Goal: Information Seeking & Learning: Check status

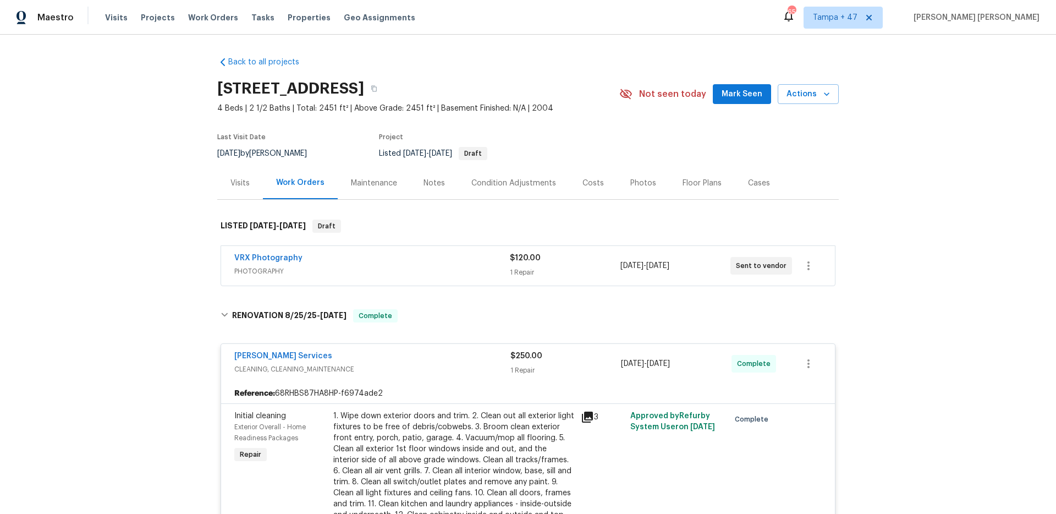
scroll to position [1364, 0]
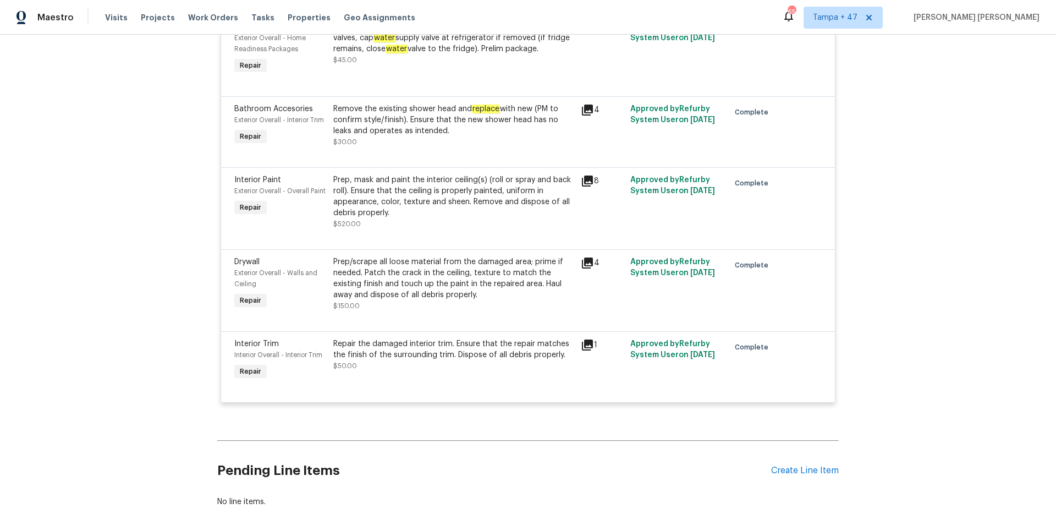
click at [213, 18] on span "Work Orders" at bounding box center [213, 17] width 50 height 11
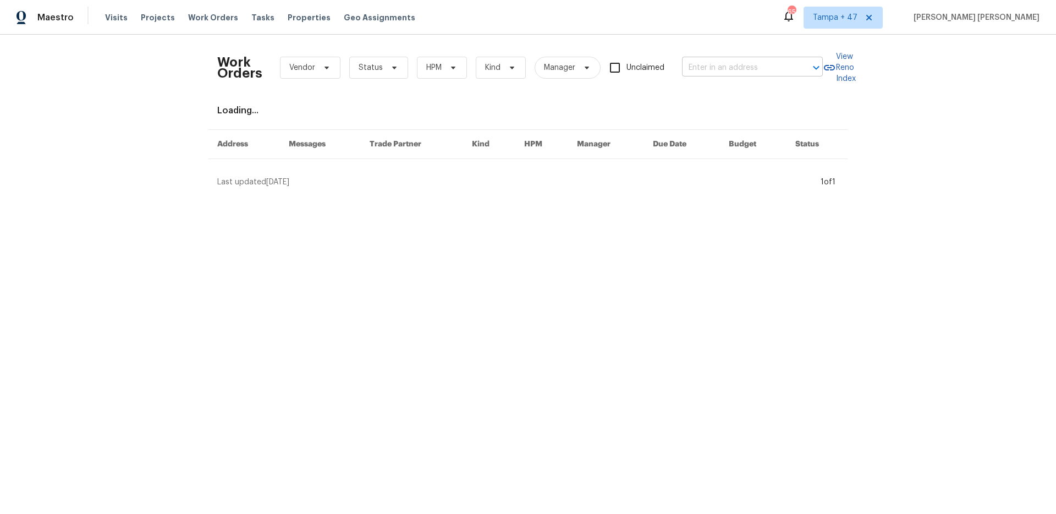
click at [703, 68] on input "text" at bounding box center [737, 67] width 110 height 17
paste input "[STREET_ADDRESS]"
type input "1033 Graymont Ave W, Birmingham, AL 35204"
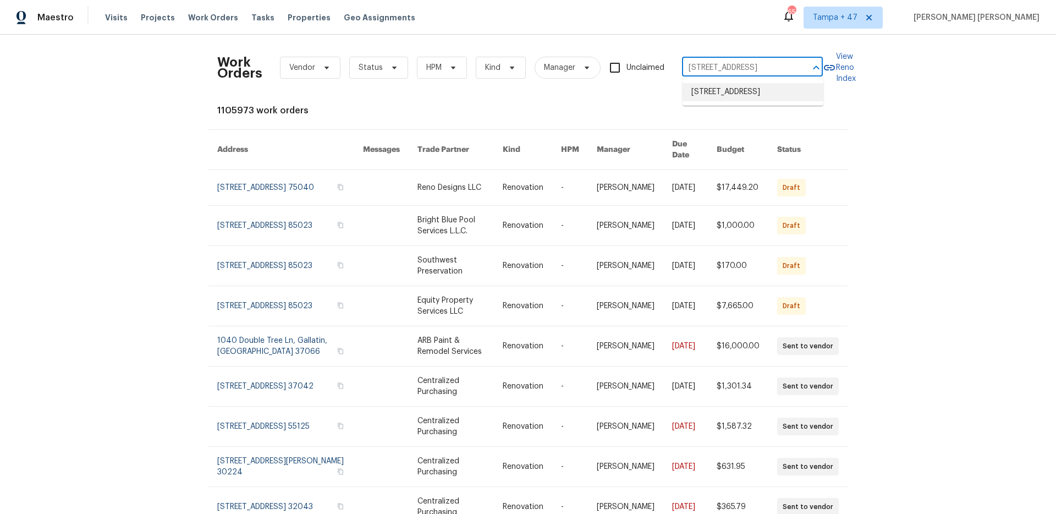
click at [721, 101] on li "1033 Graymont Ave W, Birmingham, AL 35204" at bounding box center [753, 92] width 141 height 18
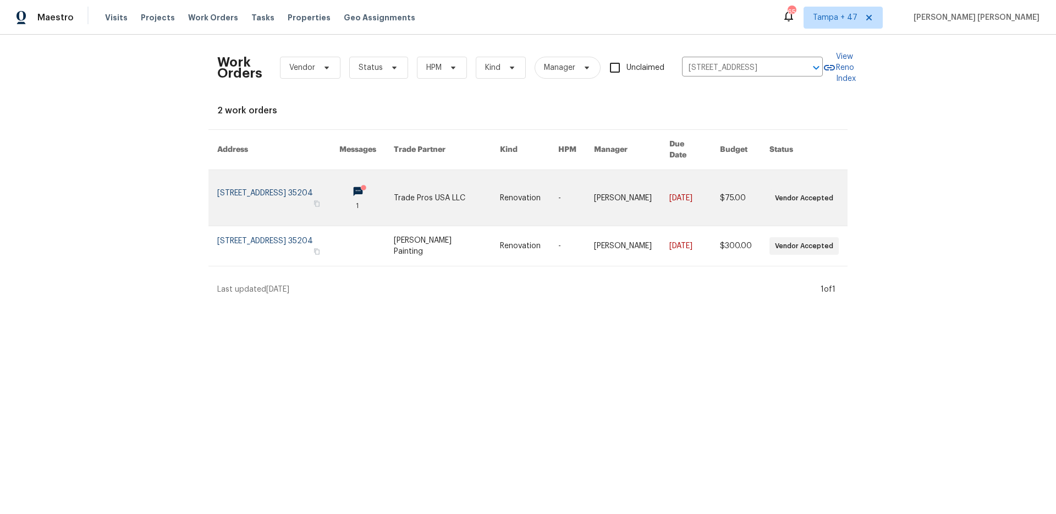
click at [708, 188] on link at bounding box center [695, 198] width 51 height 56
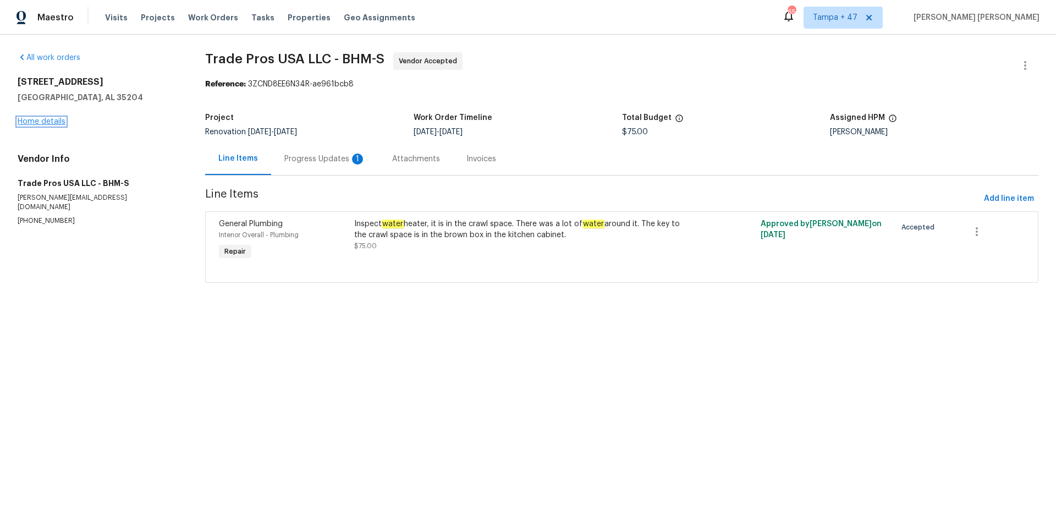
click at [37, 120] on link "Home details" at bounding box center [42, 122] width 48 height 8
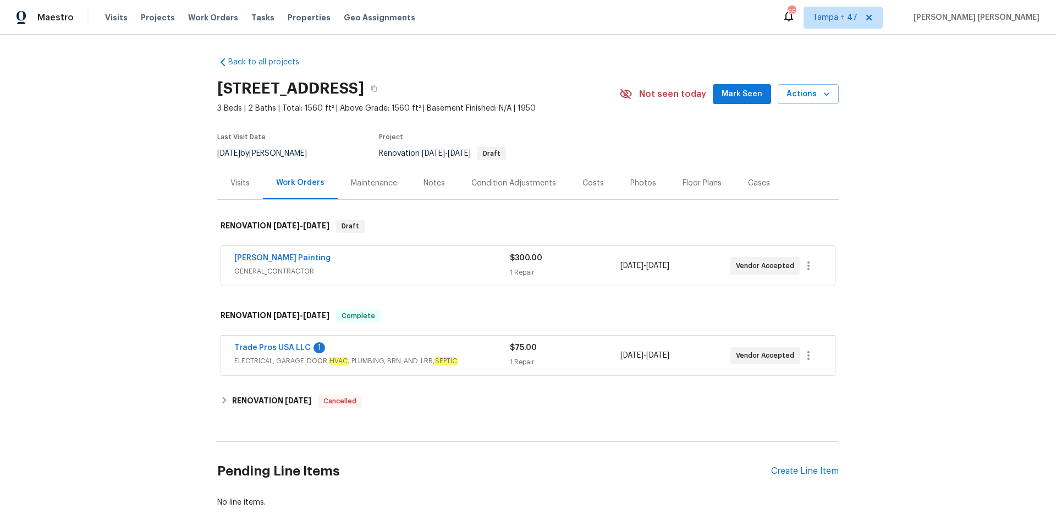
click at [236, 180] on div "Visits" at bounding box center [240, 183] width 19 height 11
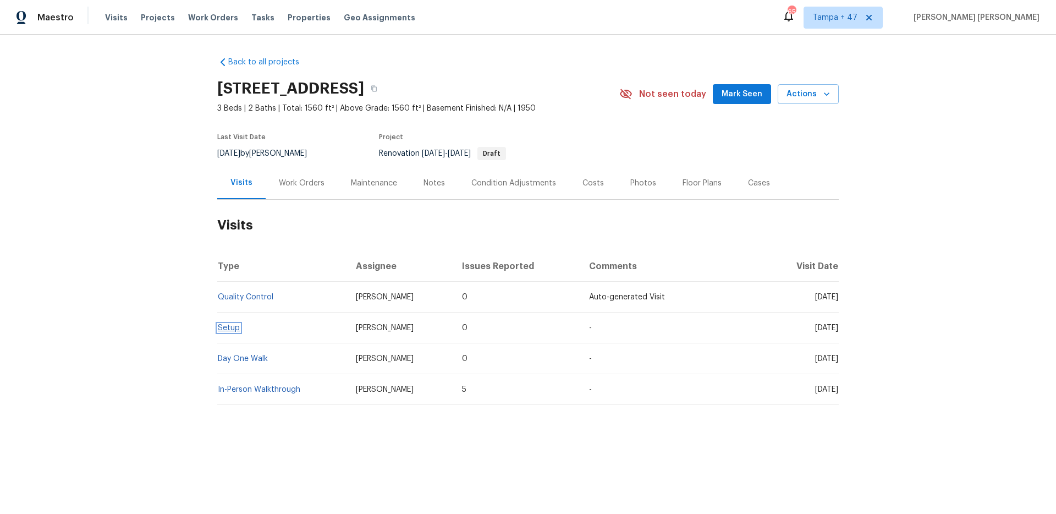
click at [233, 327] on link "Setup" at bounding box center [229, 328] width 22 height 8
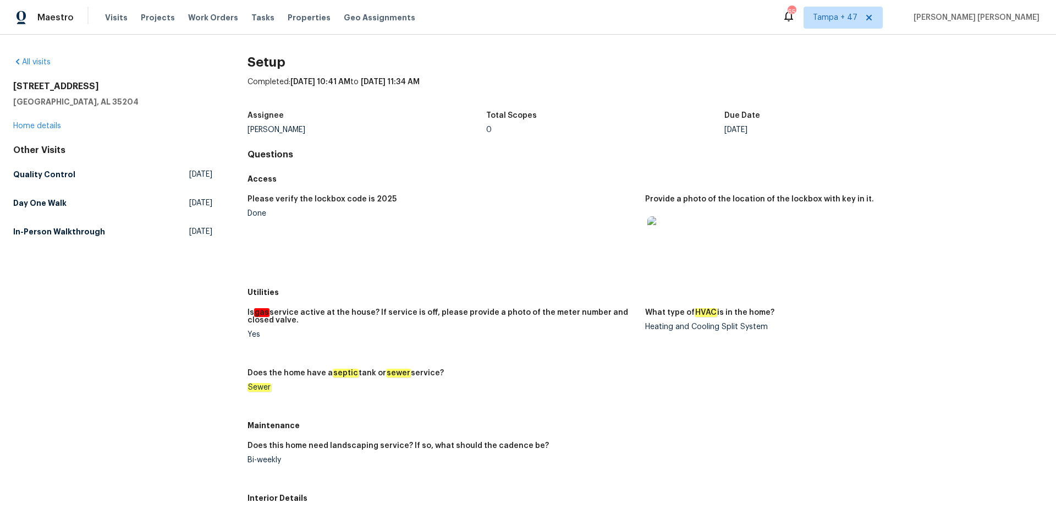
click at [464, 255] on figure "Please verify the lockbox code is 2025 Done" at bounding box center [447, 235] width 398 height 80
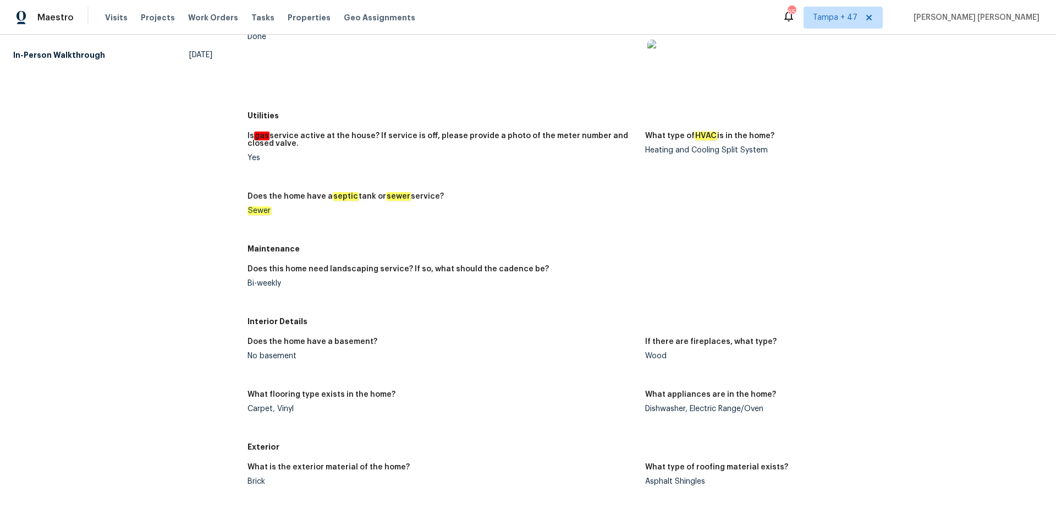
scroll to position [166, 0]
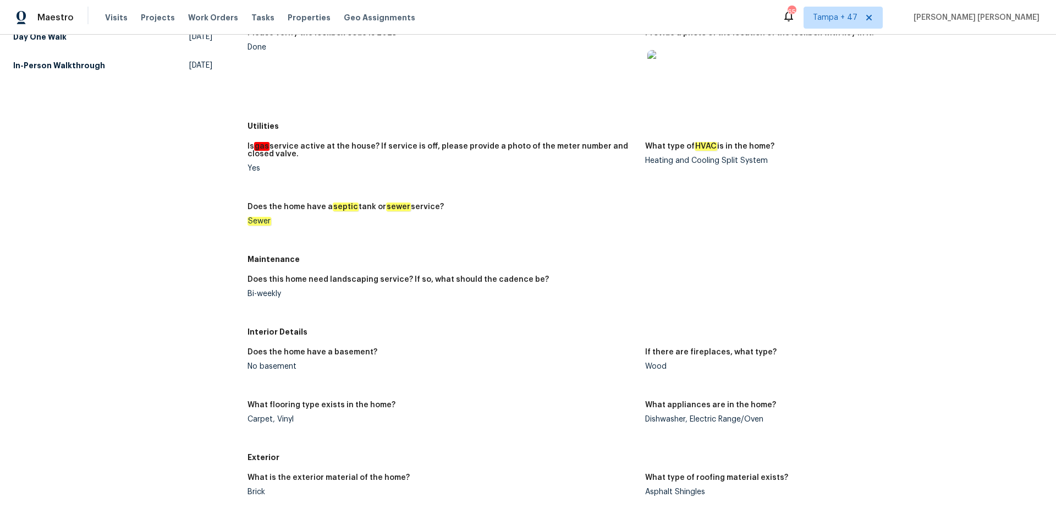
click at [80, 67] on h5 "In-Person Walkthrough" at bounding box center [59, 65] width 92 height 11
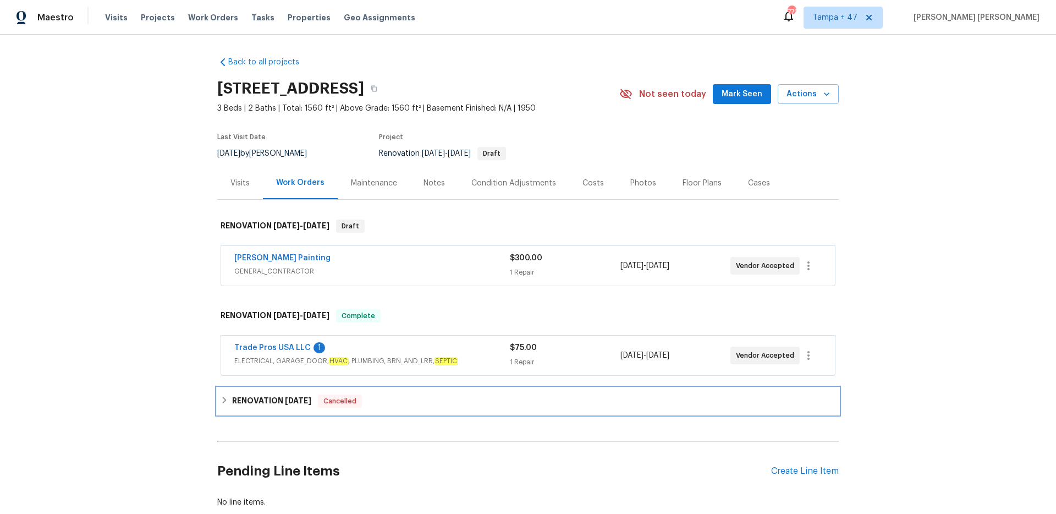
click at [397, 404] on div "RENOVATION [DATE] Cancelled" at bounding box center [528, 400] width 615 height 13
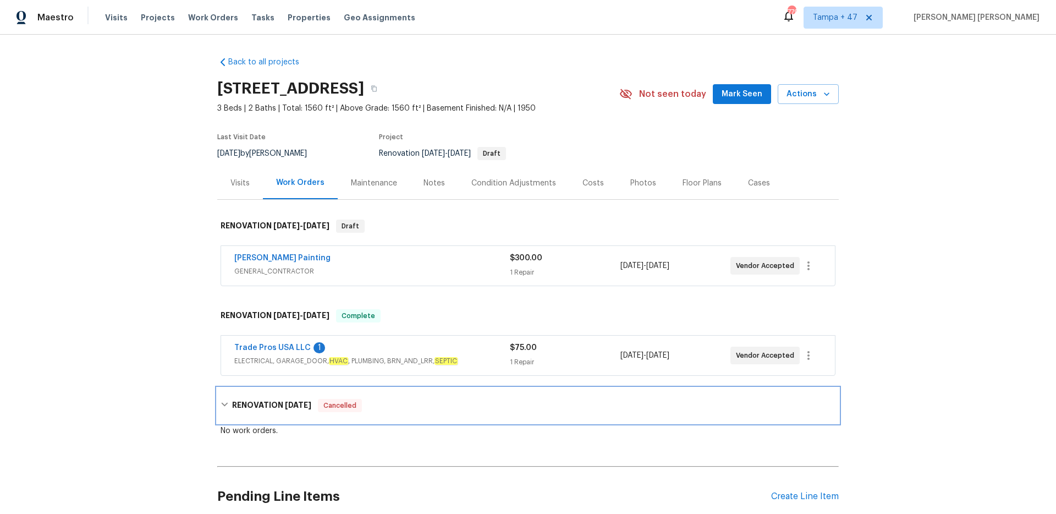
scroll to position [94, 0]
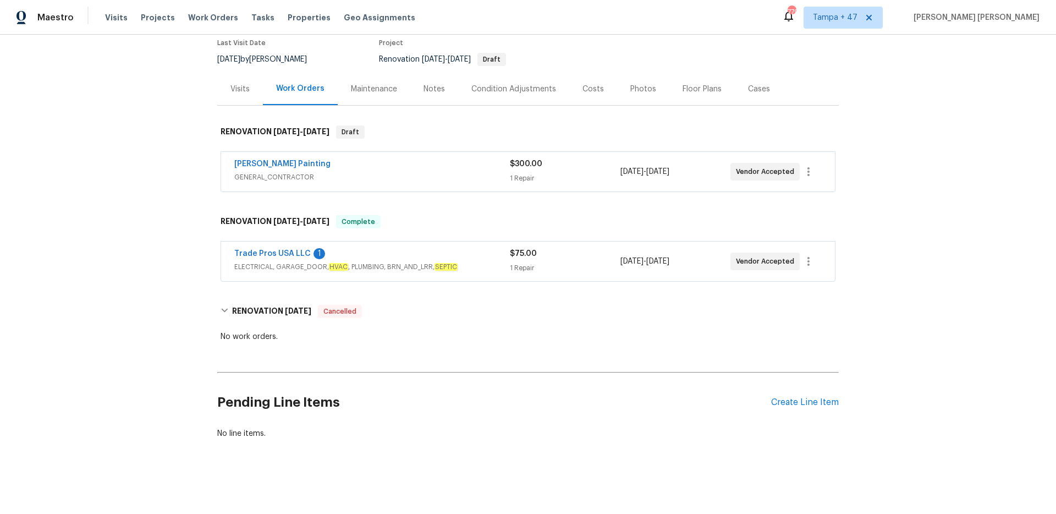
click at [419, 247] on div "Trade Pros USA LLC 1 ELECTRICAL, GARAGE_DOOR, HVAC , PLUMBING, BRN_AND_LRR, SEP…" at bounding box center [528, 262] width 614 height 40
click at [498, 254] on div "Trade Pros USA LLC 1" at bounding box center [372, 254] width 276 height 13
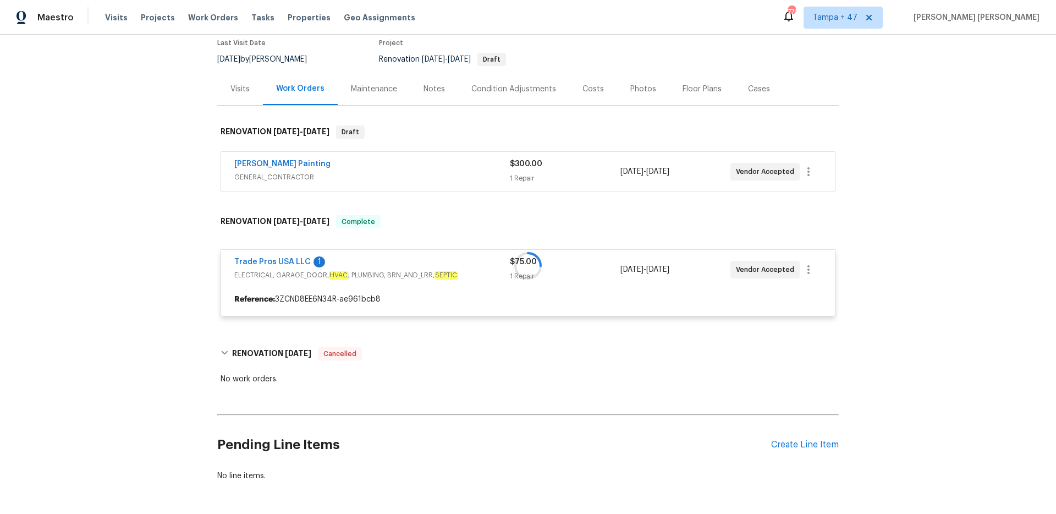
click at [487, 154] on div "Perez Painting GENERAL_CONTRACTOR $300.00 1 Repair 9/2/2025 - 9/2/2025 Vendor A…" at bounding box center [528, 172] width 614 height 40
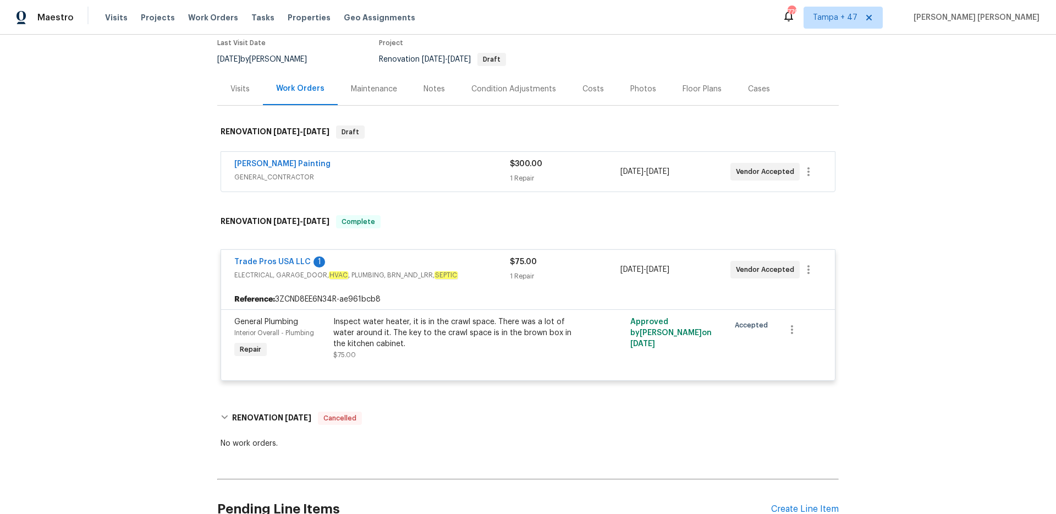
click at [488, 166] on div "Perez Painting" at bounding box center [372, 164] width 276 height 13
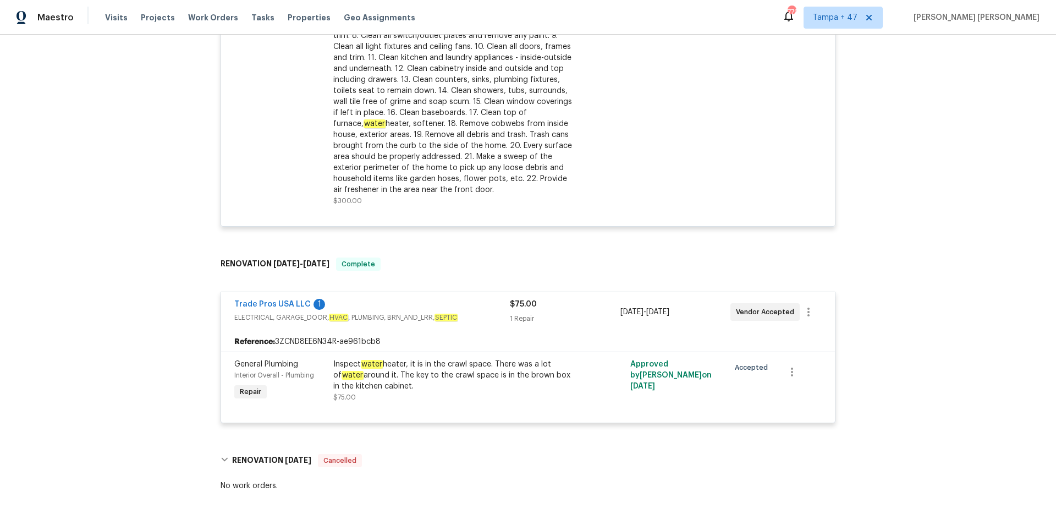
scroll to position [506, 0]
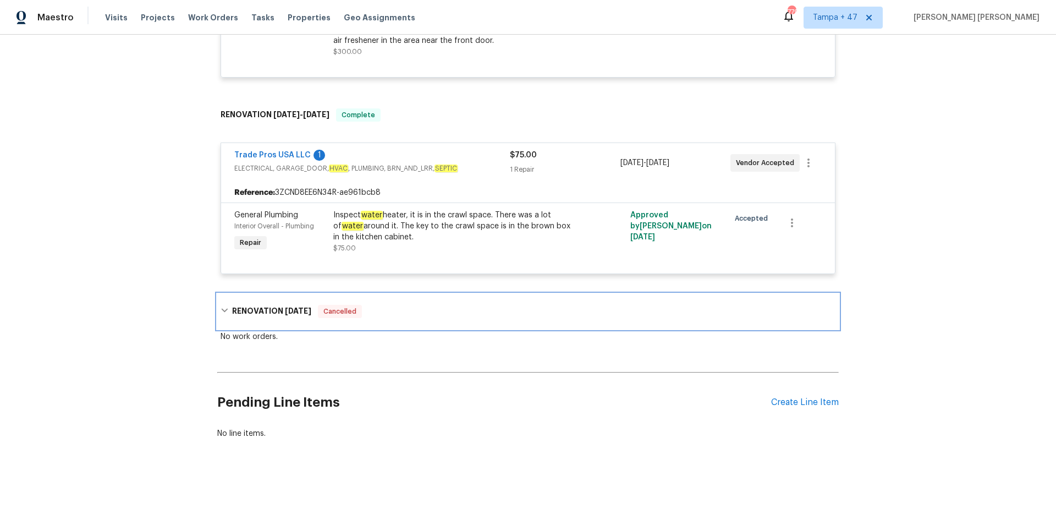
click at [311, 312] on span "[DATE]" at bounding box center [298, 311] width 26 height 8
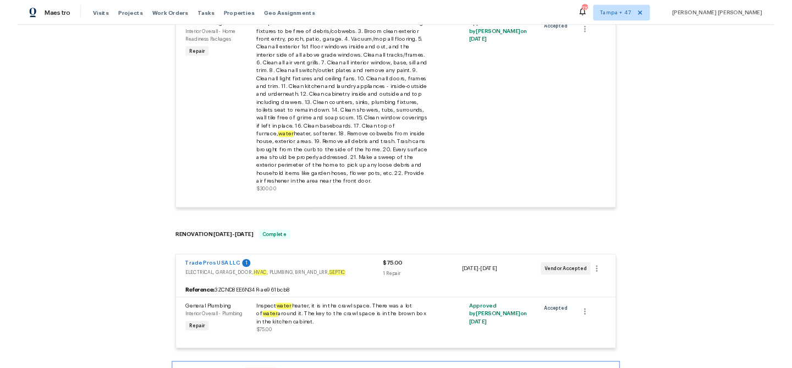
scroll to position [0, 0]
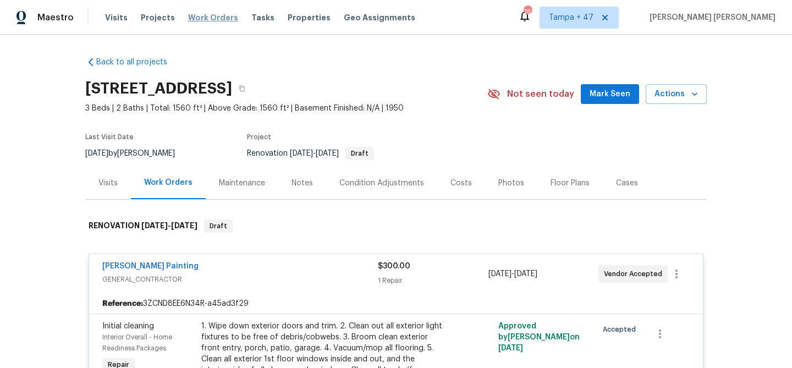
click at [206, 17] on span "Work Orders" at bounding box center [213, 17] width 50 height 11
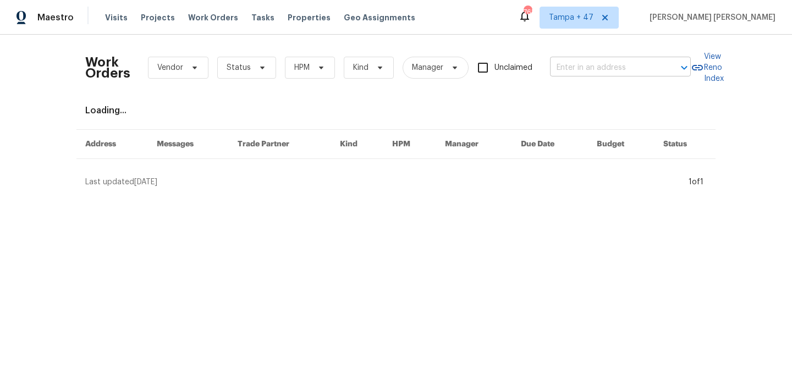
click at [601, 70] on input "text" at bounding box center [605, 67] width 110 height 17
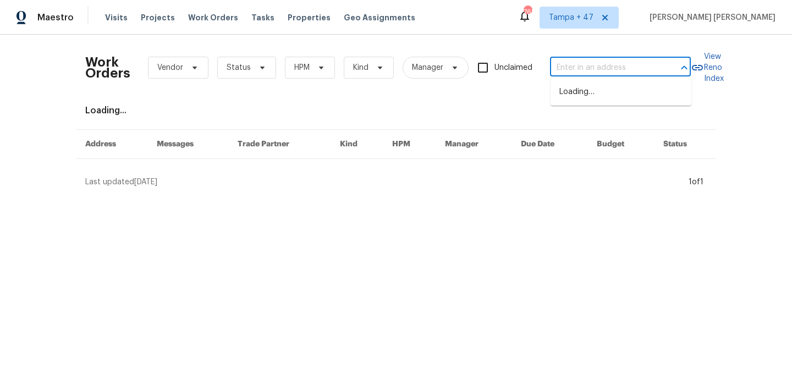
paste input "9 Hillside Ave, Braintree, MA 02184"
type input "9 Hillside Ave, Braintree, MA 02184"
click at [609, 94] on li "9 Hillside Ave, Braintree, MA 02184" at bounding box center [621, 92] width 141 height 18
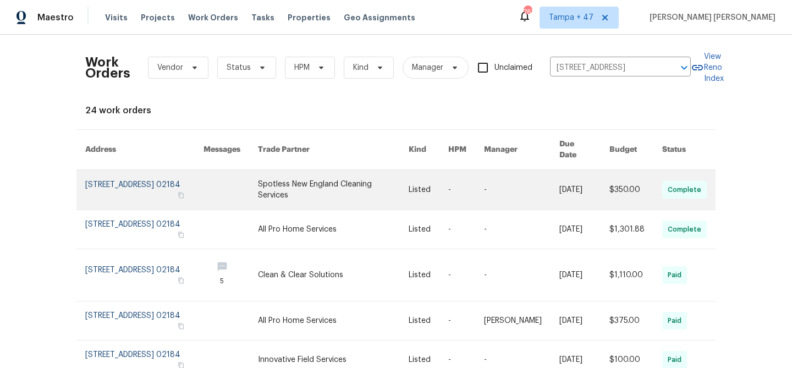
click at [542, 190] on link at bounding box center [521, 190] width 75 height 40
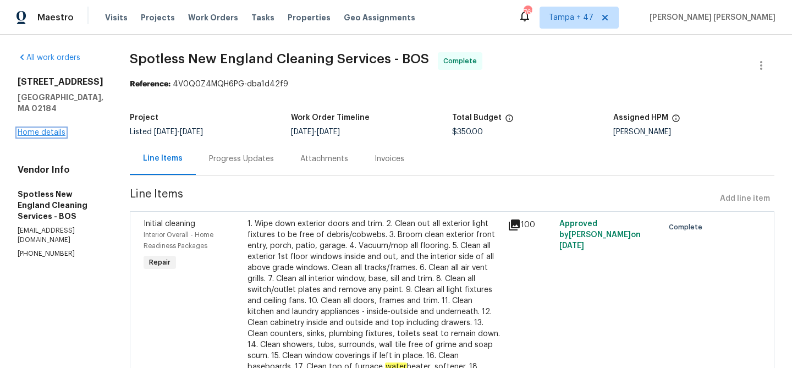
click at [57, 129] on link "Home details" at bounding box center [42, 133] width 48 height 8
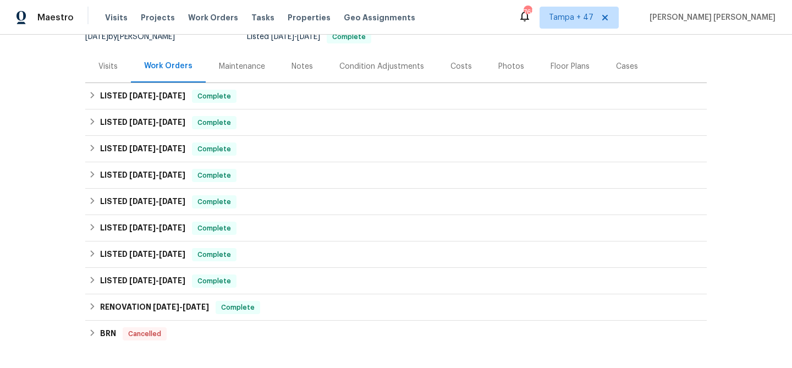
scroll to position [97, 0]
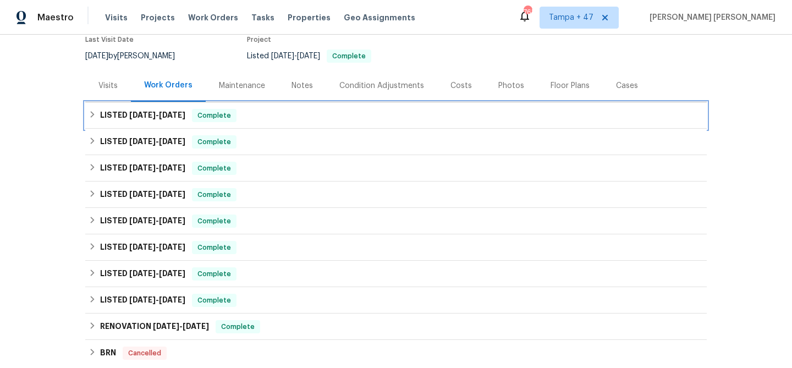
click at [259, 117] on div "LISTED 8/11/25 - 8/29/25 Complete" at bounding box center [396, 115] width 615 height 13
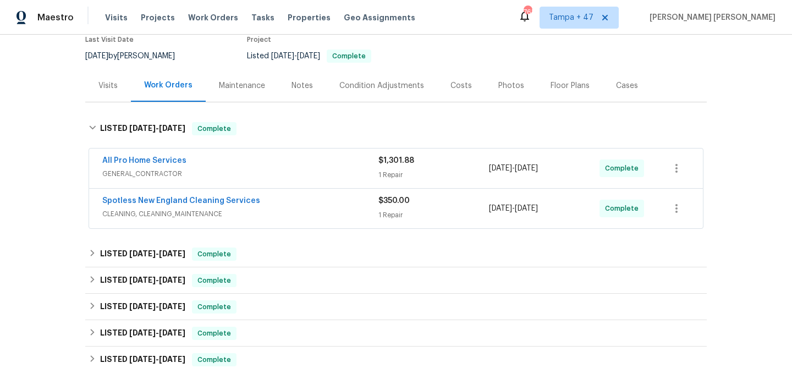
click at [302, 215] on span "CLEANING, CLEANING_MAINTENANCE" at bounding box center [240, 214] width 276 height 11
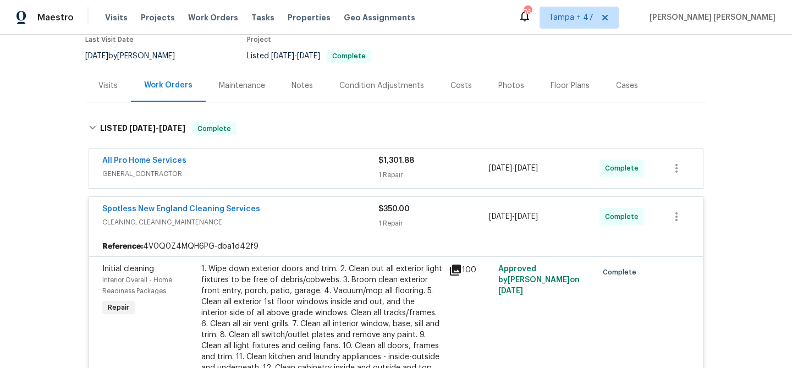
click at [315, 169] on span "GENERAL_CONTRACTOR" at bounding box center [240, 173] width 276 height 11
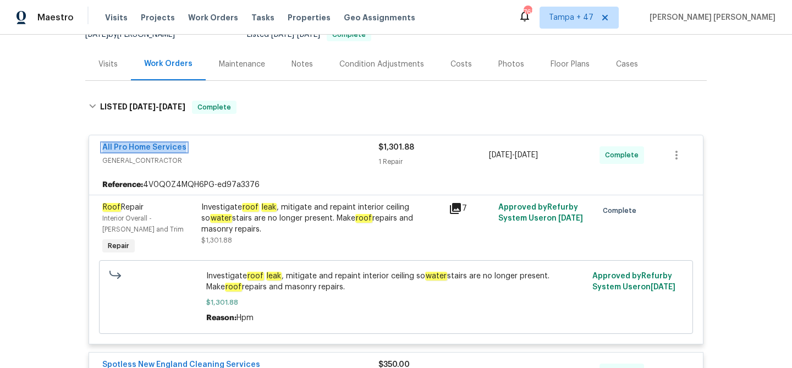
scroll to position [120, 0]
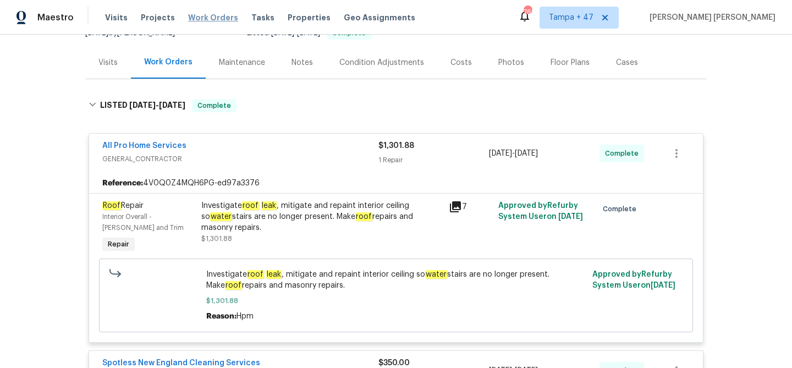
click at [195, 19] on span "Work Orders" at bounding box center [213, 17] width 50 height 11
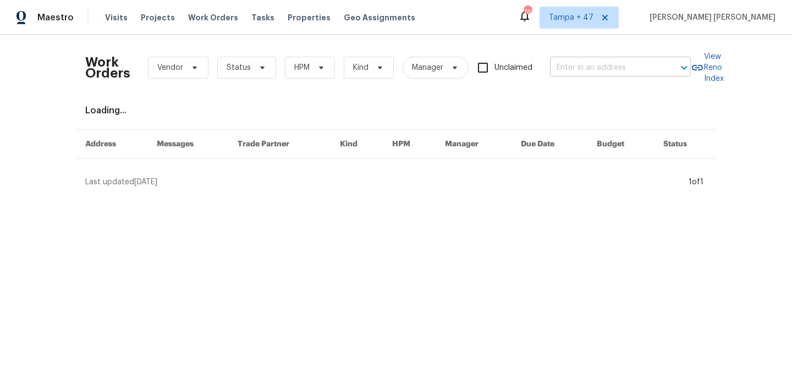
click at [590, 64] on input "text" at bounding box center [605, 67] width 110 height 17
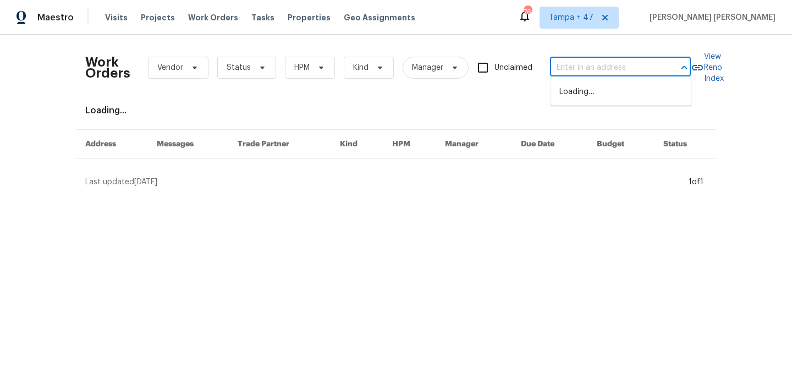
paste input "[STREET_ADDRESS][PERSON_NAME]"
type input "[STREET_ADDRESS][PERSON_NAME]"
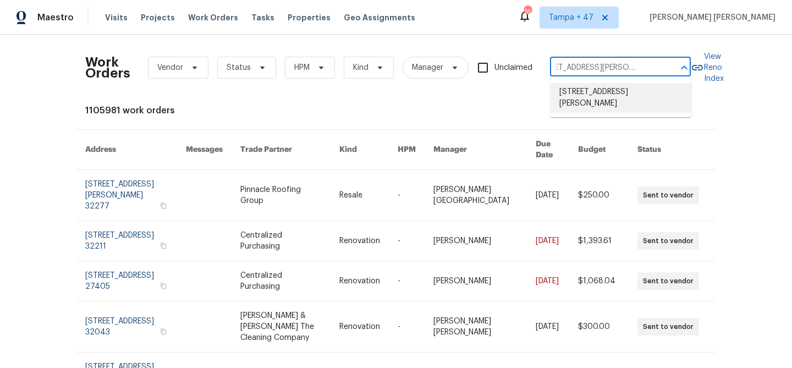
click at [577, 97] on li "[STREET_ADDRESS][PERSON_NAME]" at bounding box center [621, 98] width 141 height 30
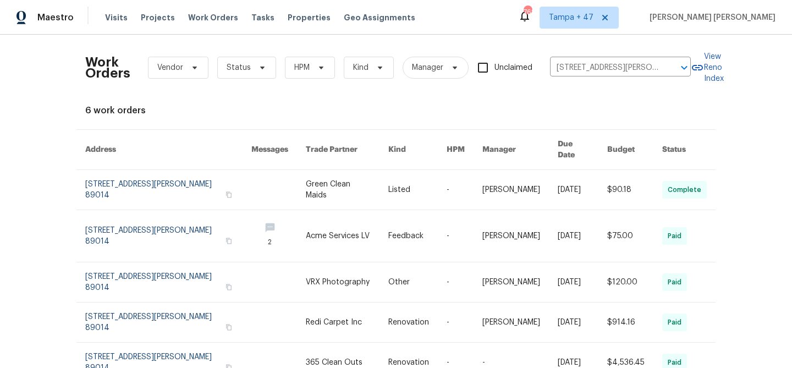
click at [549, 170] on td "[DATE]" at bounding box center [574, 190] width 50 height 40
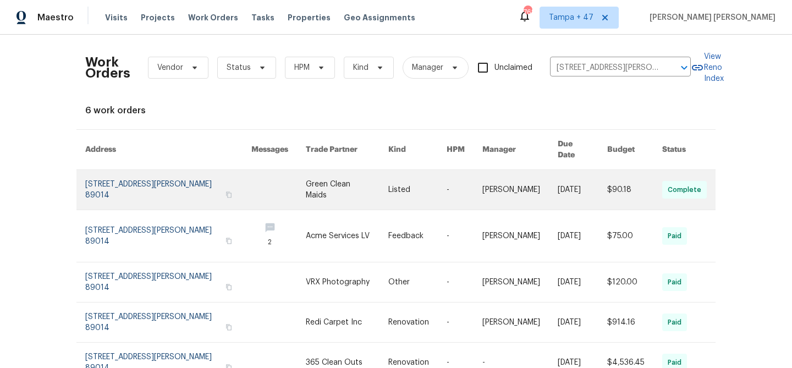
click at [366, 188] on link at bounding box center [347, 190] width 82 height 40
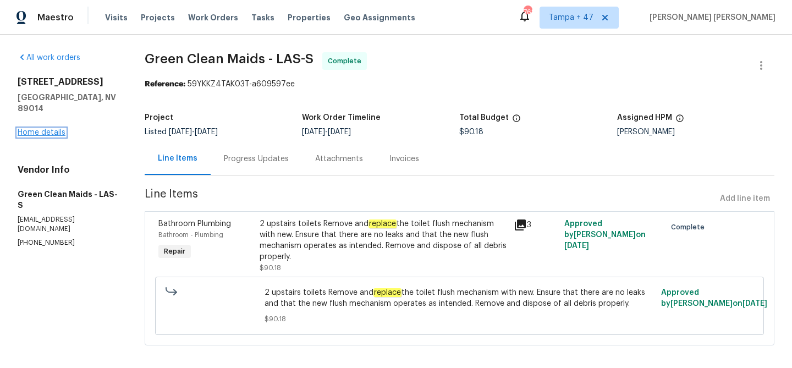
click at [53, 129] on link "Home details" at bounding box center [42, 133] width 48 height 8
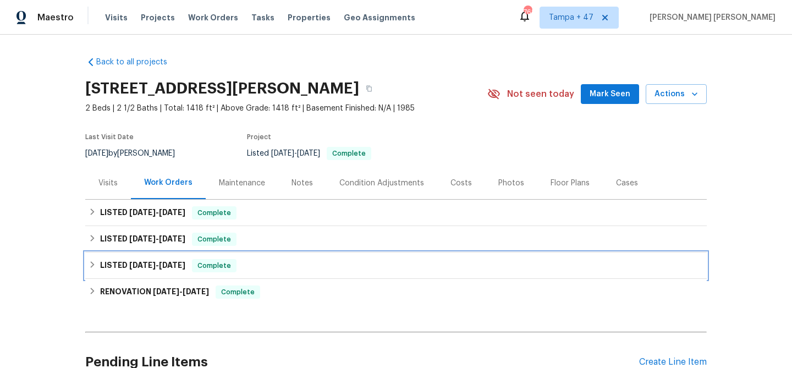
click at [185, 267] on span "[DATE]" at bounding box center [172, 265] width 26 height 8
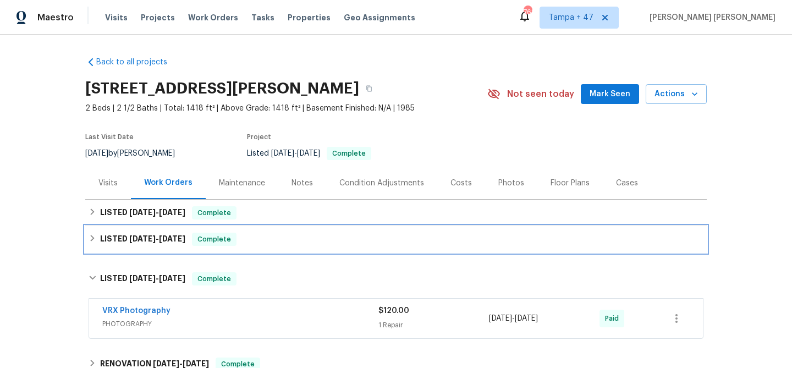
click at [247, 242] on div "LISTED [DATE] - [DATE] Complete" at bounding box center [396, 239] width 615 height 13
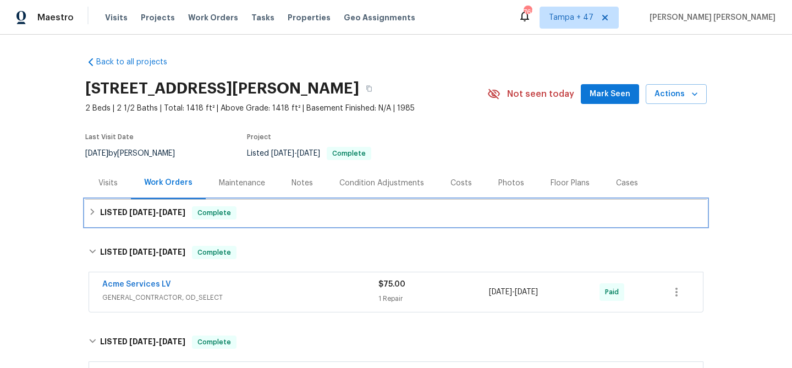
click at [273, 209] on div "LISTED [DATE] - [DATE] Complete" at bounding box center [396, 212] width 615 height 13
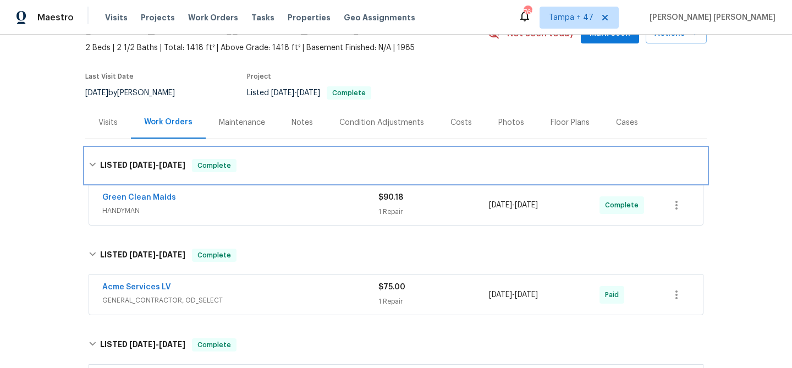
scroll to position [133, 0]
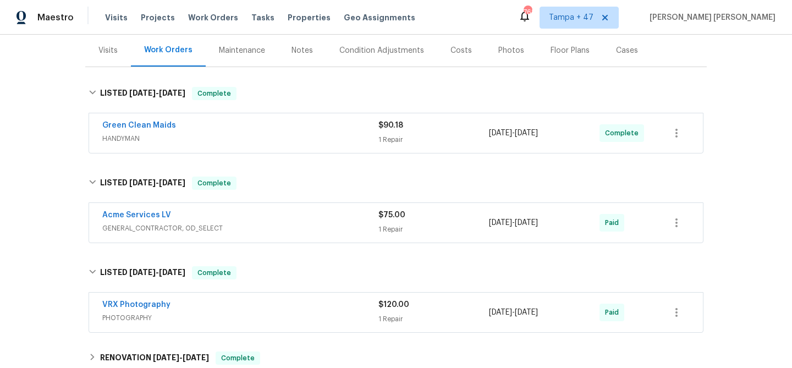
click at [317, 227] on span "GENERAL_CONTRACTOR, OD_SELECT" at bounding box center [240, 228] width 276 height 11
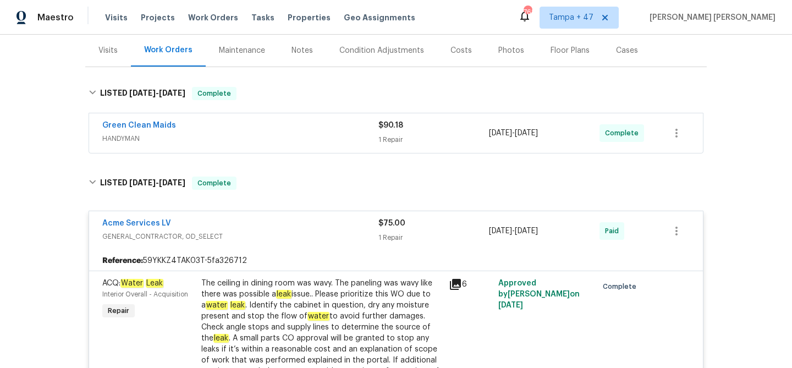
click at [341, 135] on span "HANDYMAN" at bounding box center [240, 138] width 276 height 11
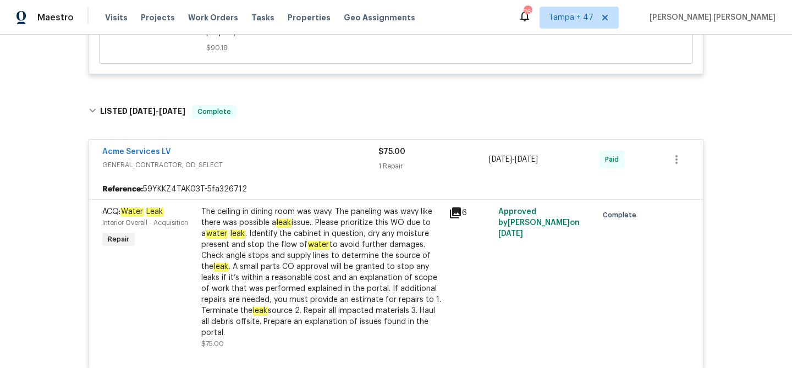
scroll to position [394, 0]
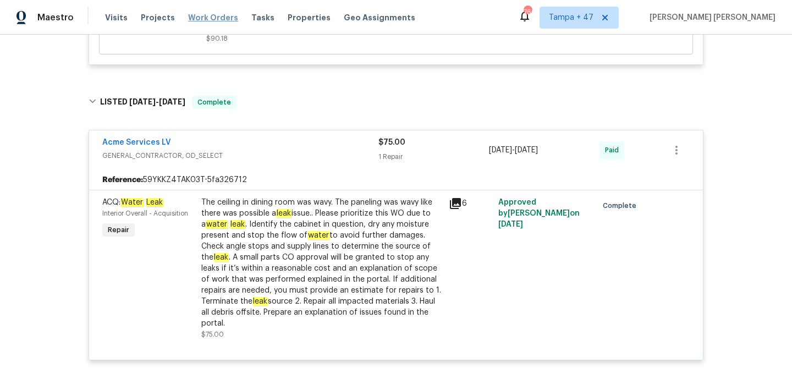
click at [194, 15] on span "Work Orders" at bounding box center [213, 17] width 50 height 11
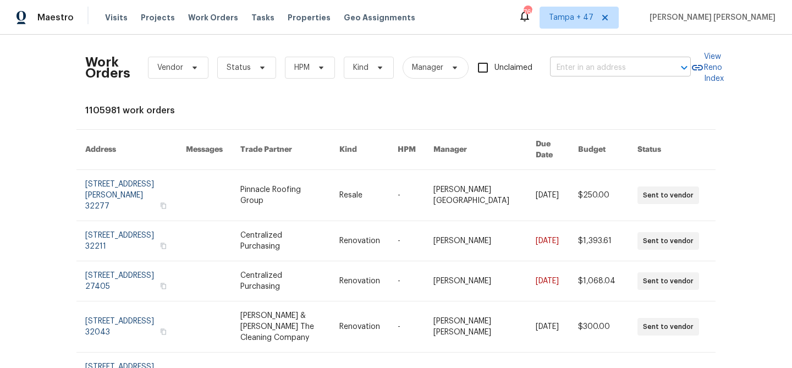
click at [569, 73] on input "text" at bounding box center [605, 67] width 110 height 17
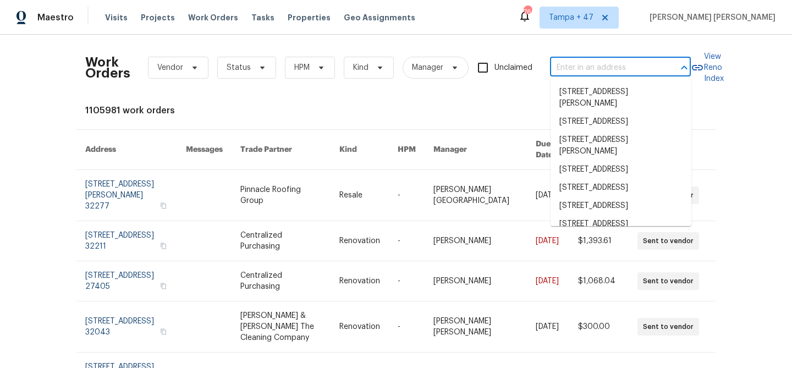
paste input "8 Howell Cir, Greenville, SC 29615"
type input "8 Howell Cir, Greenville, SC 29615"
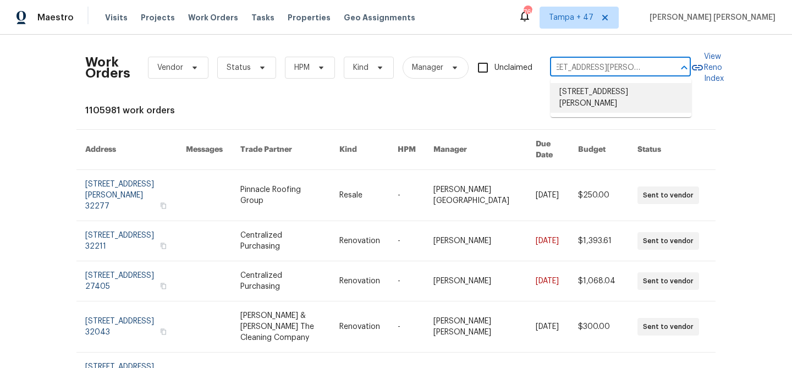
click at [609, 90] on li "8 Howell Cir, Greenville, SC 29615" at bounding box center [621, 98] width 141 height 30
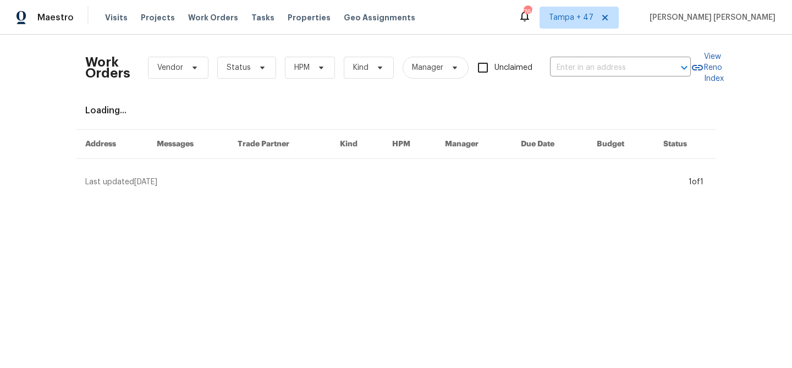
type input "8 Howell Cir, Greenville, SC 29615"
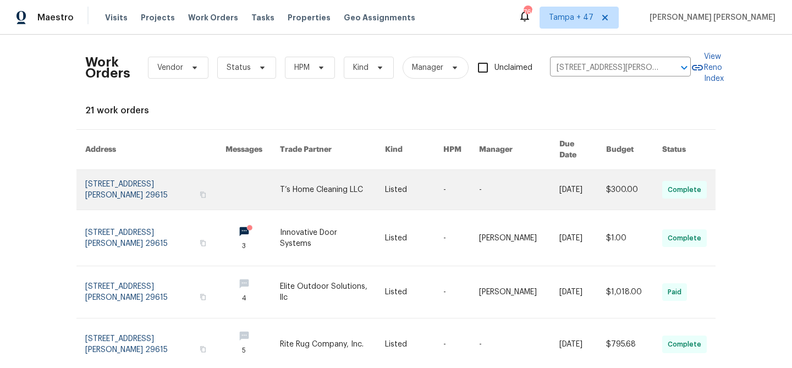
click at [618, 189] on link at bounding box center [634, 190] width 56 height 40
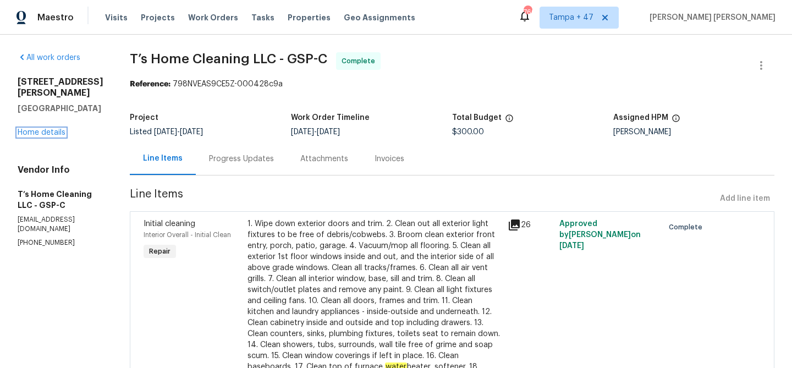
click at [47, 129] on link "Home details" at bounding box center [42, 133] width 48 height 8
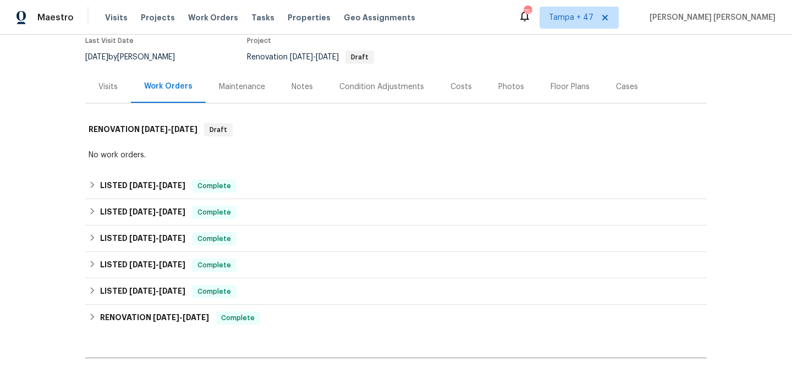
scroll to position [97, 0]
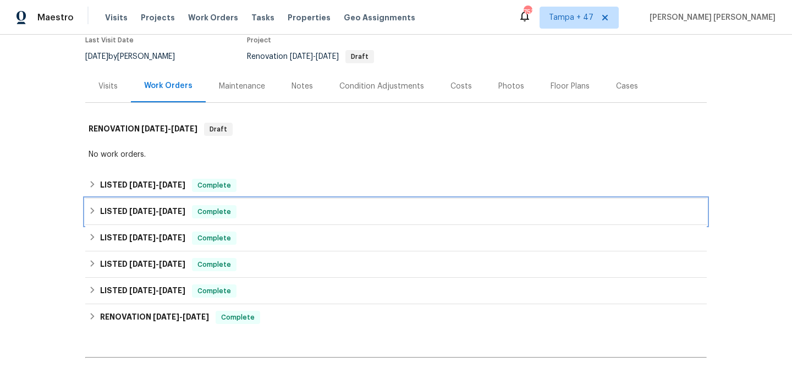
click at [230, 213] on span "Complete" at bounding box center [214, 211] width 42 height 11
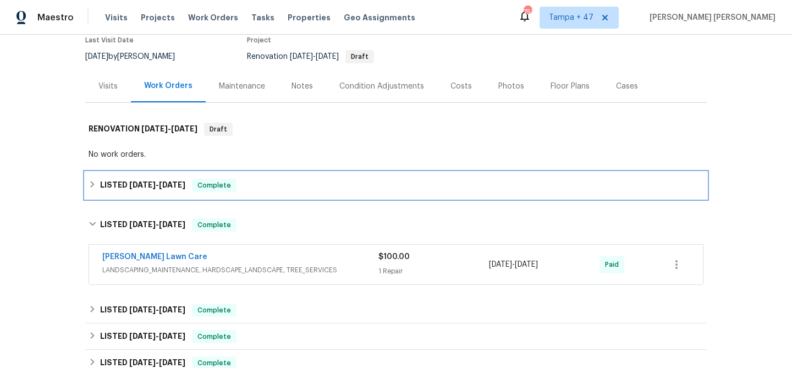
click at [261, 193] on div "LISTED 8/8/25 - 8/20/25 Complete" at bounding box center [396, 185] width 622 height 26
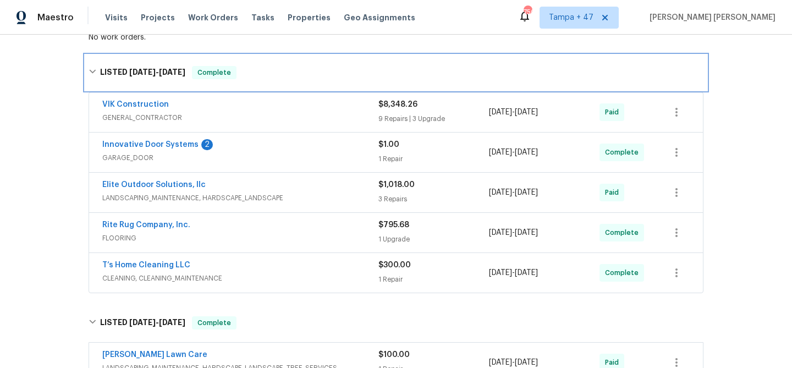
scroll to position [401, 0]
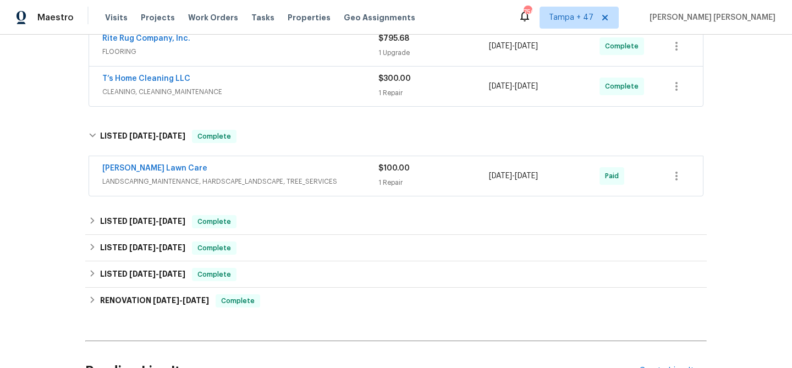
click at [324, 174] on div "Lemmon Lawn Care" at bounding box center [240, 169] width 276 height 13
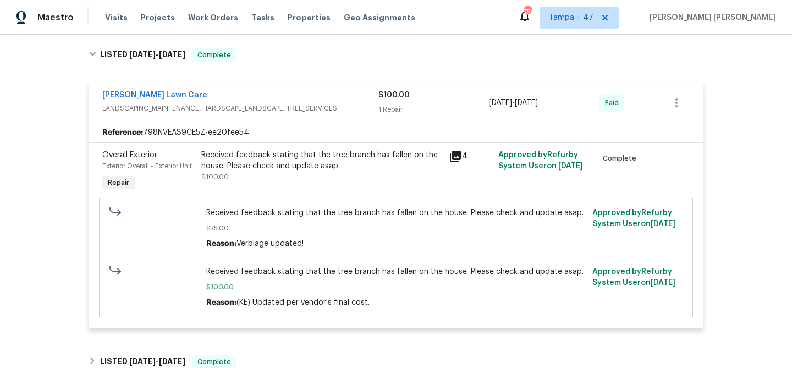
scroll to position [298, 0]
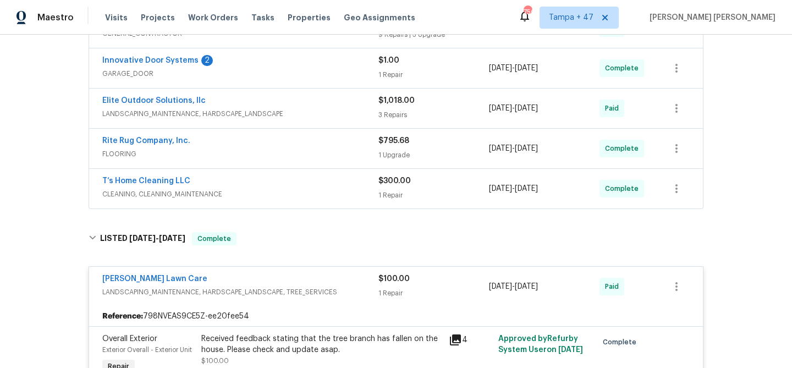
click at [308, 191] on span "CLEANING, CLEANING_MAINTENANCE" at bounding box center [240, 194] width 276 height 11
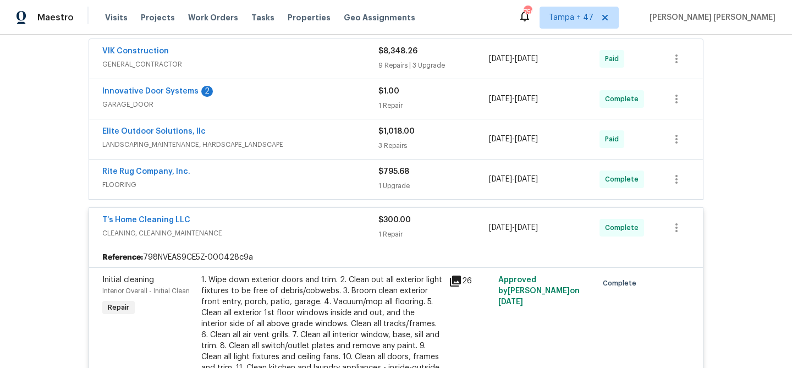
scroll to position [235, 0]
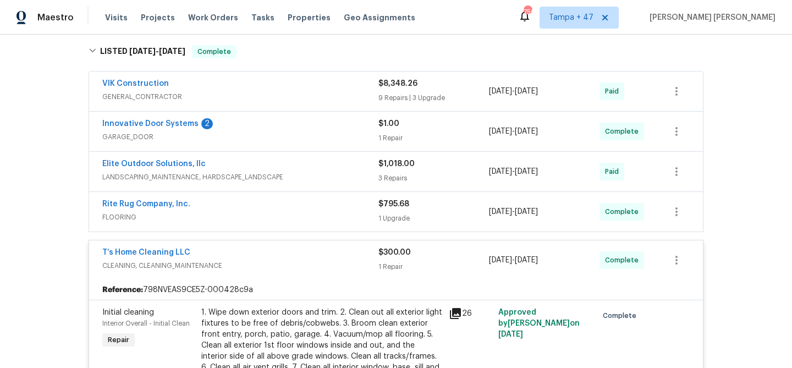
click at [327, 206] on div "Rite Rug Company, Inc." at bounding box center [240, 205] width 276 height 13
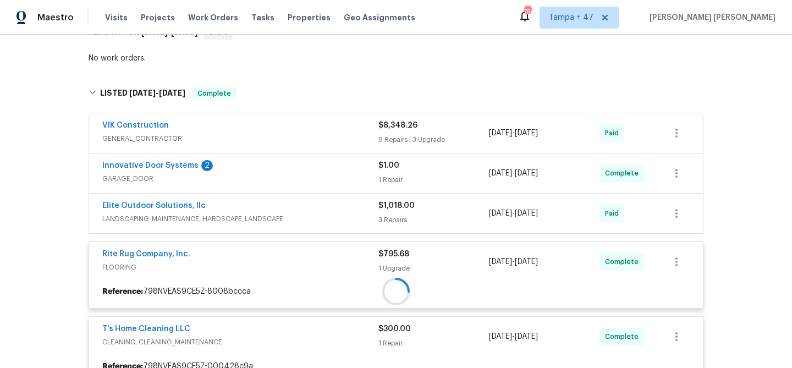
scroll to position [183, 0]
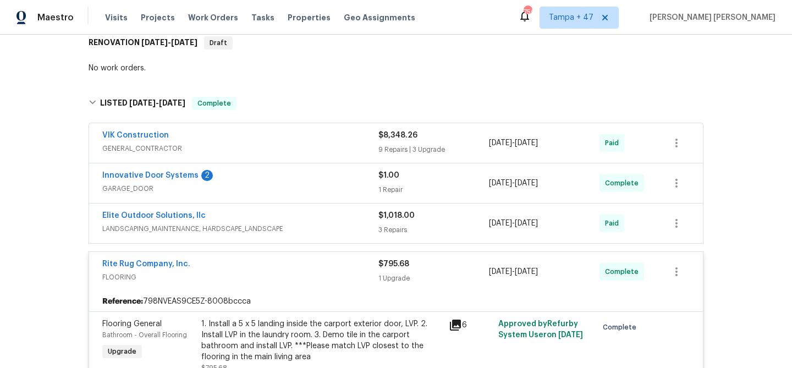
click at [338, 222] on div "Elite Outdoor Solutions, llc" at bounding box center [240, 216] width 276 height 13
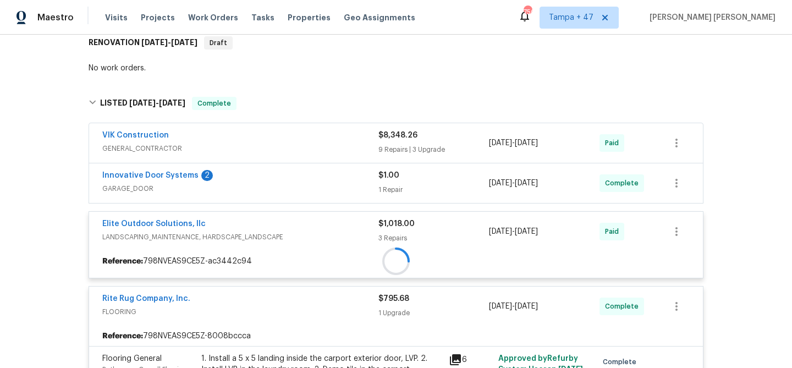
scroll to position [163, 0]
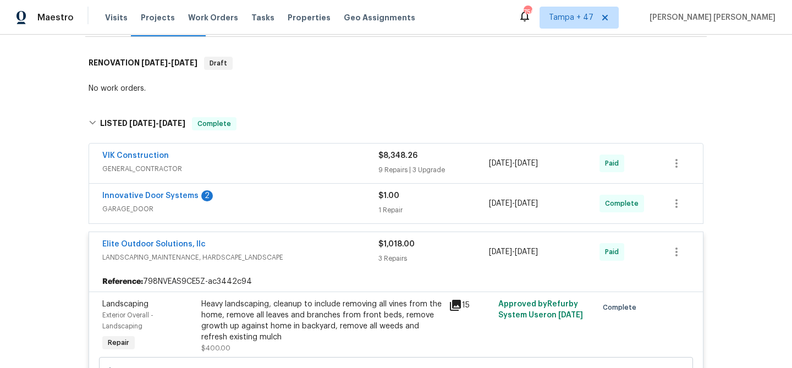
click at [356, 209] on span "GARAGE_DOOR" at bounding box center [240, 209] width 276 height 11
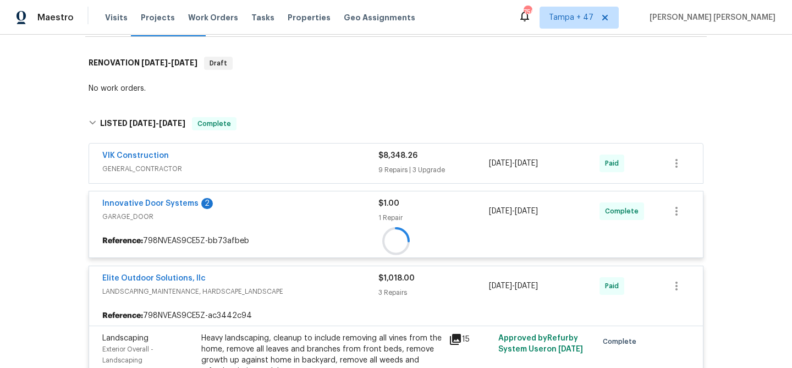
scroll to position [146, 0]
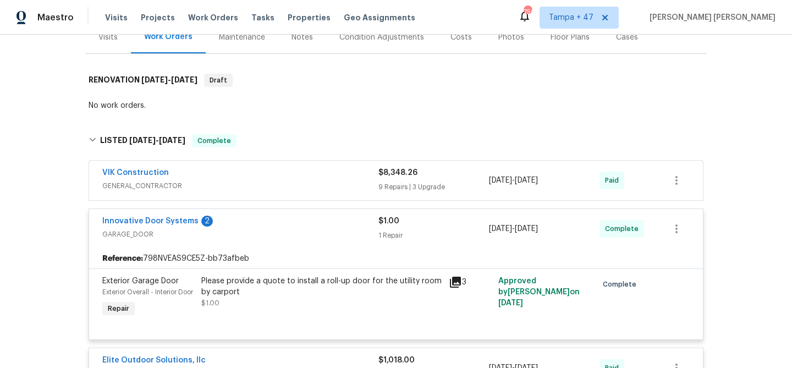
click at [363, 190] on span "GENERAL_CONTRACTOR" at bounding box center [240, 185] width 276 height 11
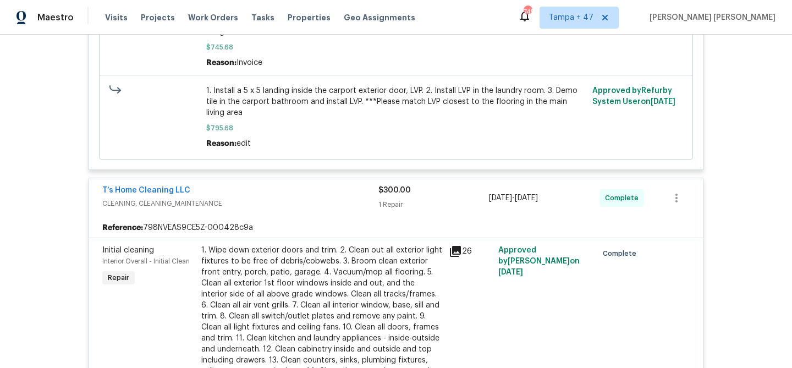
scroll to position [2161, 0]
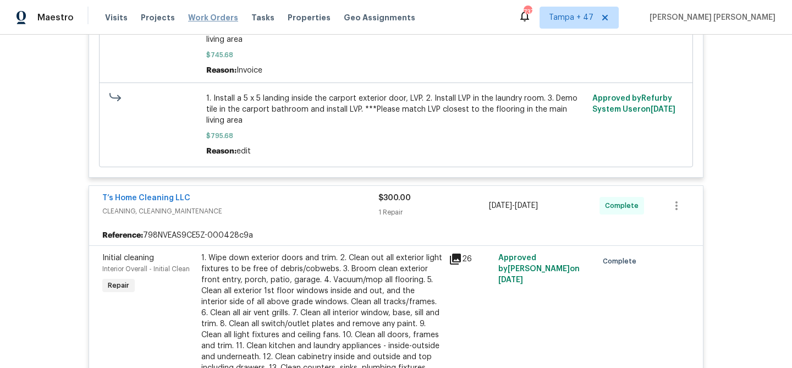
click at [200, 13] on span "Work Orders" at bounding box center [213, 17] width 50 height 11
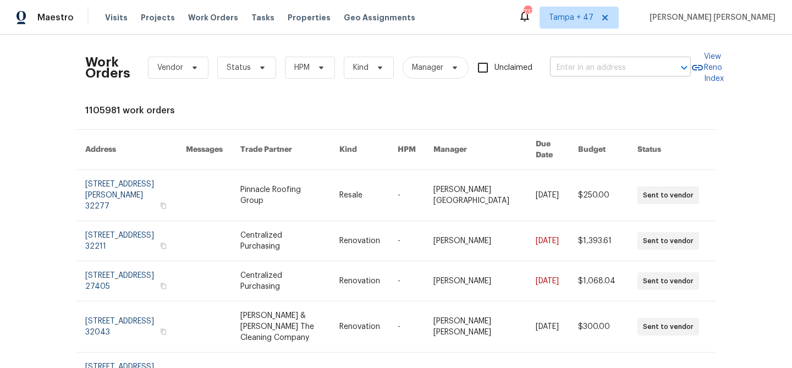
click at [579, 74] on input "text" at bounding box center [605, 67] width 110 height 17
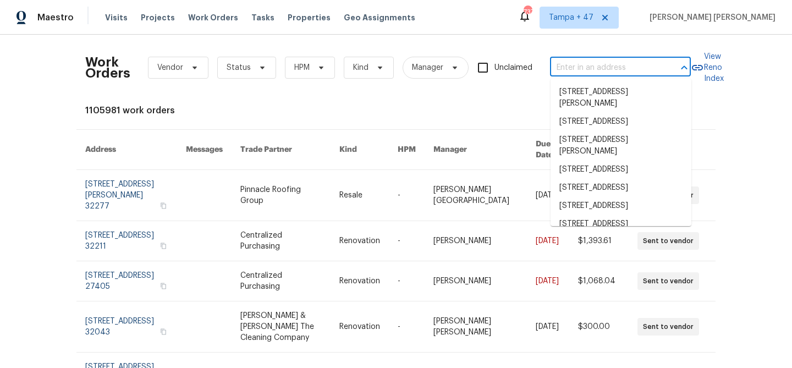
paste input "2 Radcot Ct, Columbia, SC 29229"
type input "2 Radcot Ct, Columbia, SC 29229"
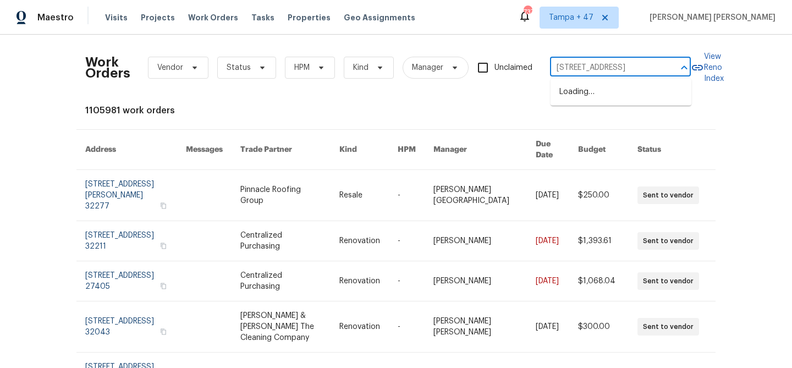
scroll to position [0, 17]
click at [586, 89] on li "2 Radcot Ct, Columbia, SC 29229" at bounding box center [621, 92] width 141 height 18
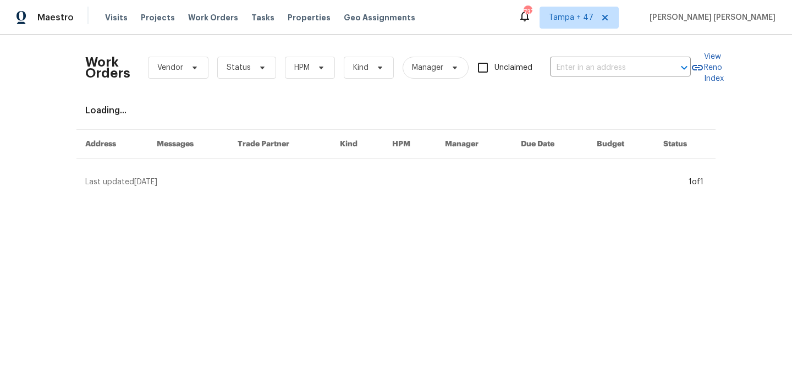
type input "2 Radcot Ct, Columbia, SC 29229"
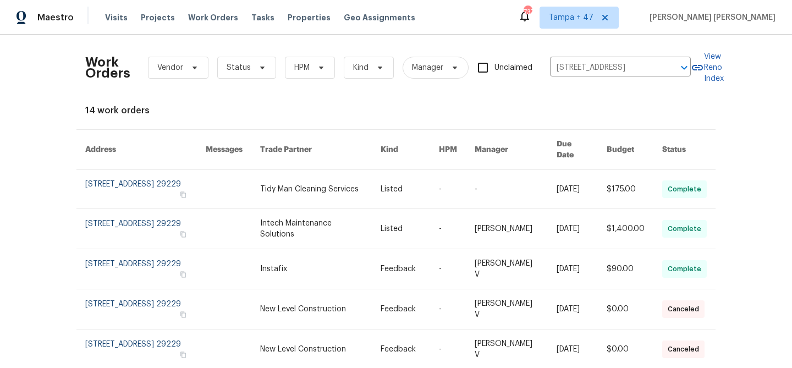
click at [539, 185] on link at bounding box center [516, 189] width 82 height 39
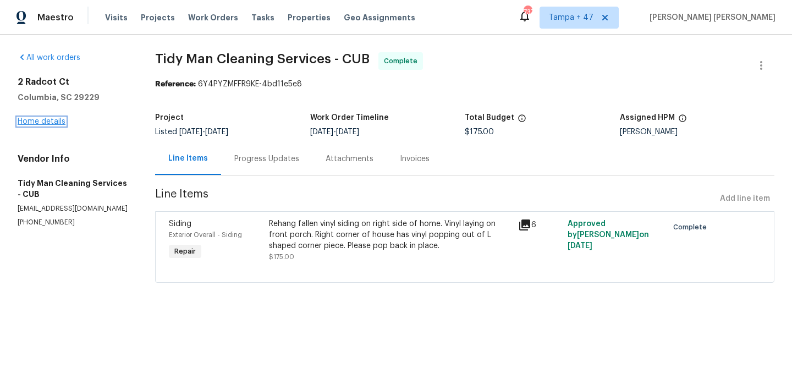
click at [56, 120] on link "Home details" at bounding box center [42, 122] width 48 height 8
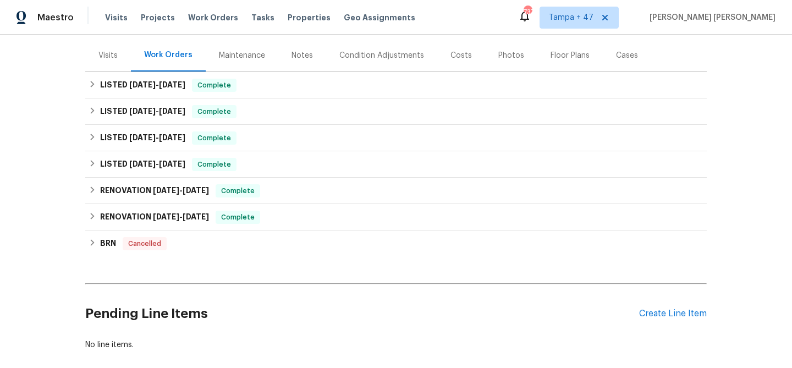
scroll to position [127, 0]
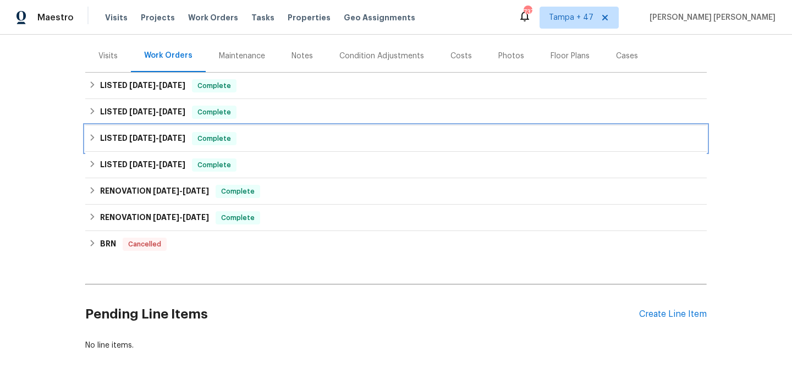
click at [218, 136] on span "Complete" at bounding box center [214, 138] width 42 height 11
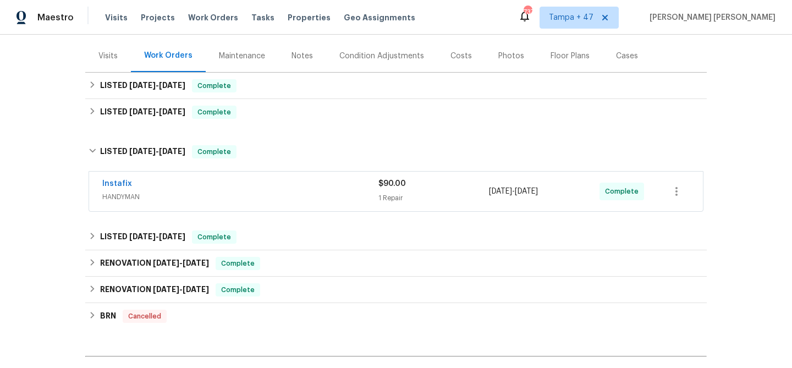
click at [257, 184] on div "Instafix" at bounding box center [240, 184] width 276 height 13
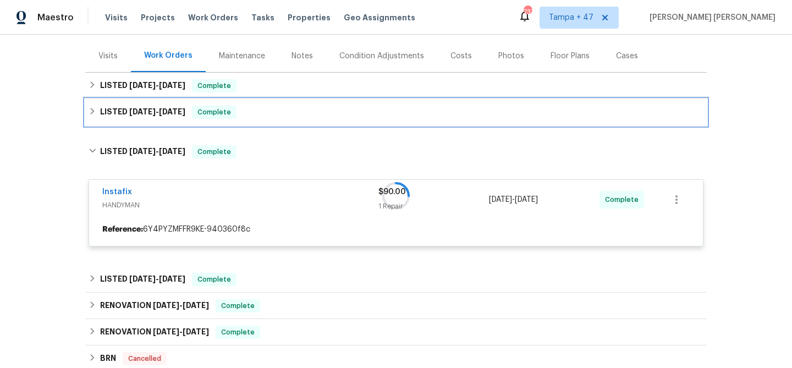
click at [276, 113] on div "LISTED 8/15/25 - 8/22/25 Complete" at bounding box center [396, 112] width 615 height 13
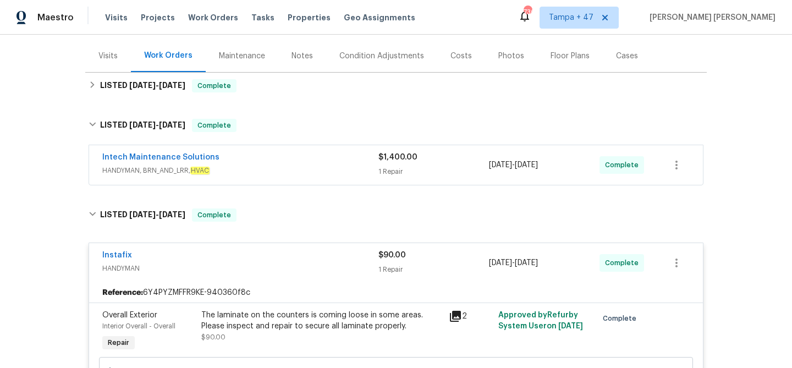
click at [306, 173] on span "HANDYMAN, BRN_AND_LRR, HVAC" at bounding box center [240, 170] width 276 height 11
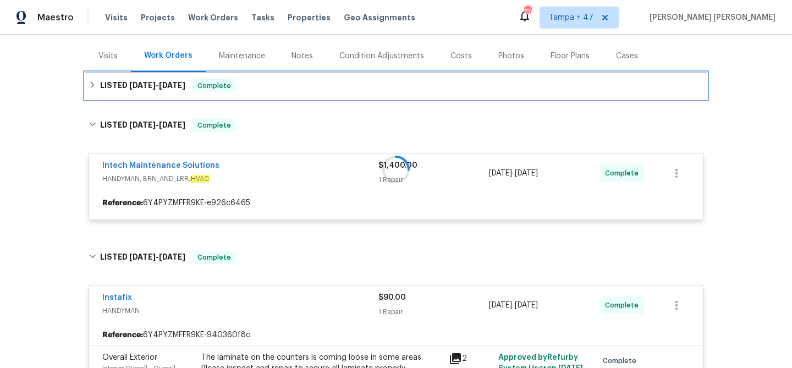
click at [371, 79] on div "LISTED 8/15/25 - 8/22/25 Complete" at bounding box center [396, 85] width 615 height 13
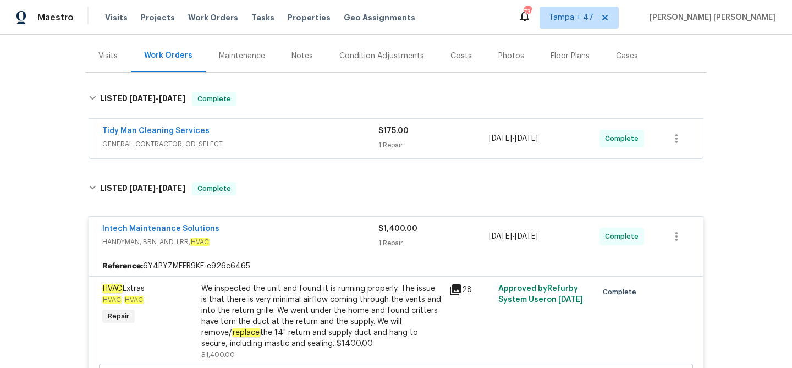
click at [359, 125] on div "Tidy Man Cleaning Services" at bounding box center [240, 131] width 276 height 13
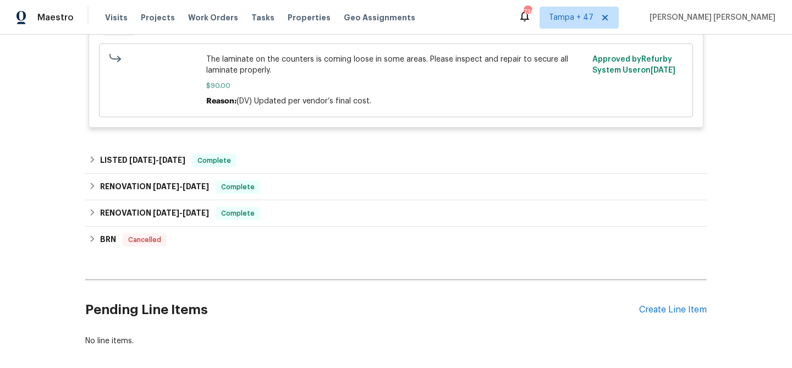
scroll to position [894, 0]
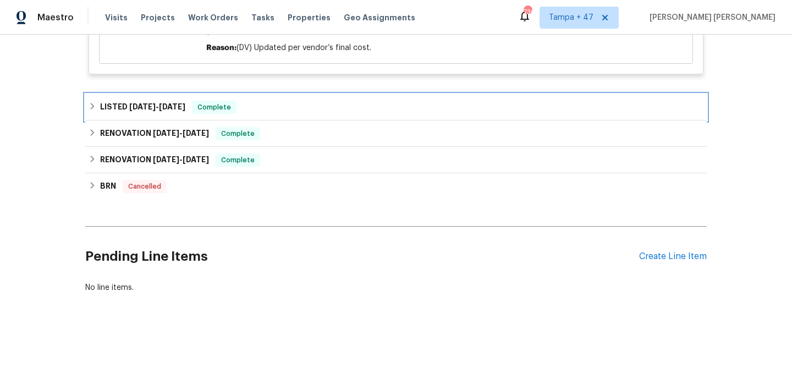
click at [237, 101] on div "LISTED 3/8/25 - 3/20/25 Complete" at bounding box center [396, 107] width 615 height 13
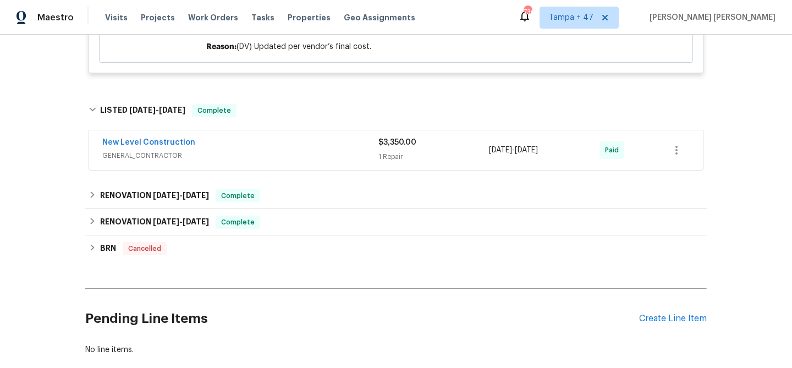
click at [326, 146] on div "New Level Construction" at bounding box center [240, 143] width 276 height 13
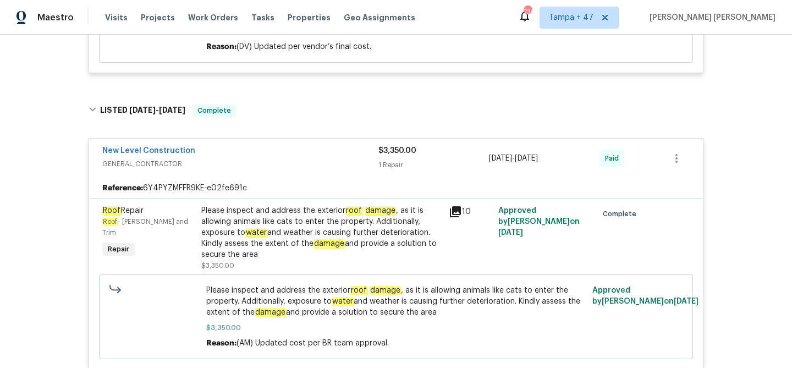
click at [327, 160] on span "GENERAL_CONTRACTOR" at bounding box center [240, 163] width 276 height 11
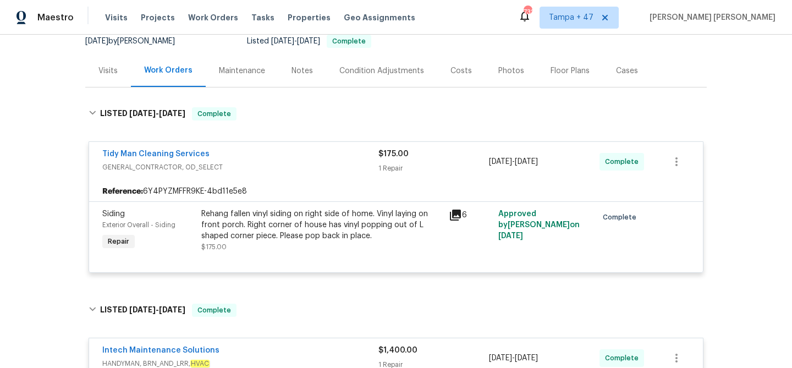
scroll to position [45, 0]
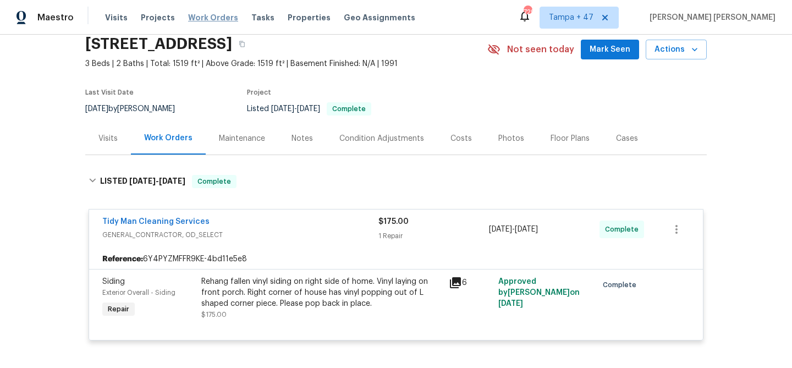
click at [211, 18] on span "Work Orders" at bounding box center [213, 17] width 50 height 11
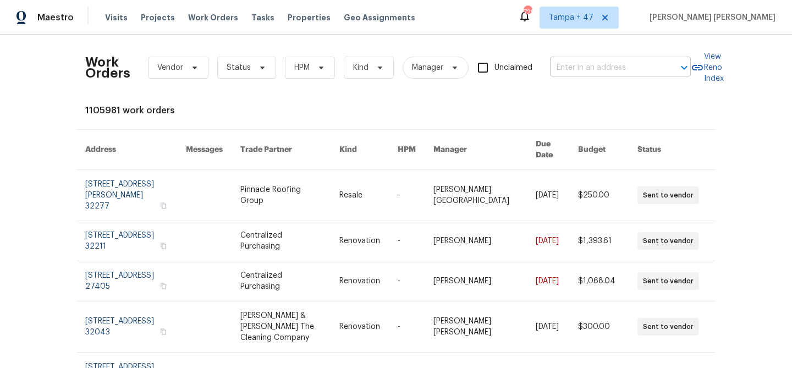
click at [604, 68] on input "text" at bounding box center [605, 67] width 110 height 17
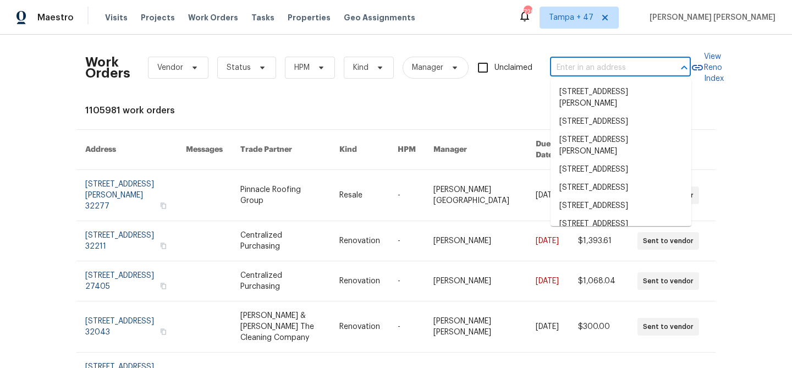
paste input "4947 Brunston Dr, Saint Louis, MO 63128"
type input "4947 Brunston Dr, Saint Louis, MO 63128"
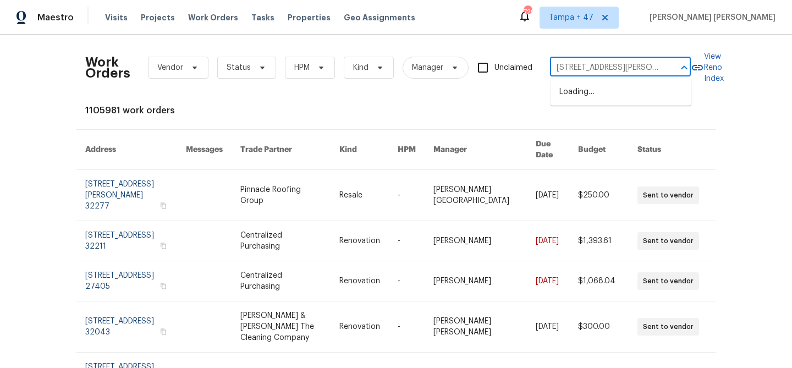
scroll to position [0, 43]
click at [598, 97] on li "4947 Brunston Dr, Saint Louis, MO 63128" at bounding box center [621, 98] width 141 height 30
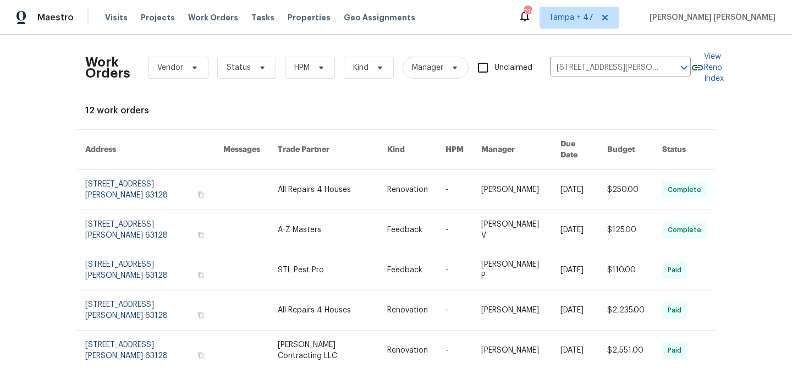
click at [569, 190] on link at bounding box center [584, 190] width 47 height 40
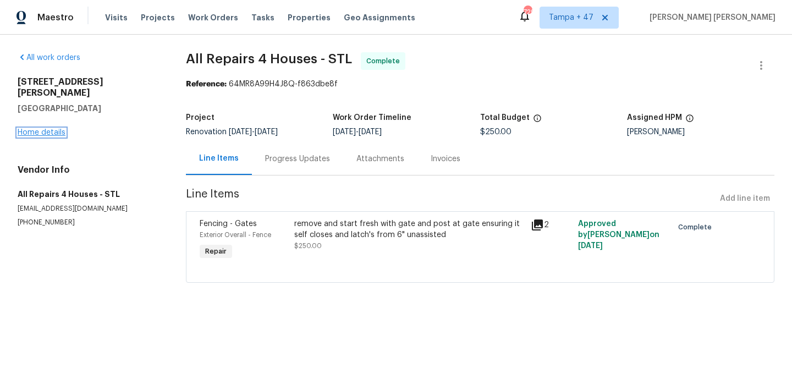
click at [41, 129] on link "Home details" at bounding box center [42, 133] width 48 height 8
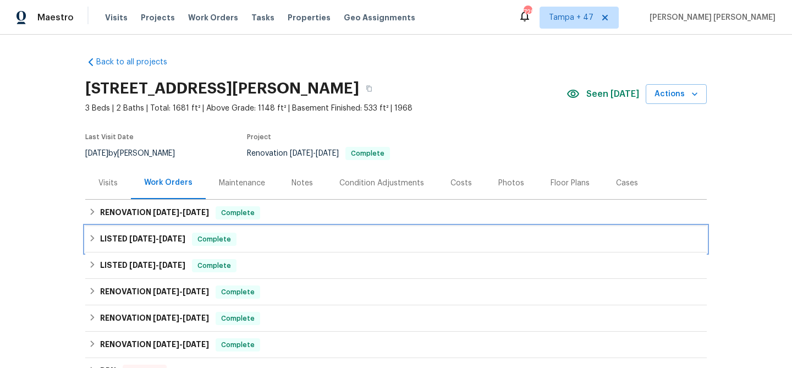
click at [238, 233] on div "LISTED 8/11/25 - 8/18/25 Complete" at bounding box center [396, 239] width 615 height 13
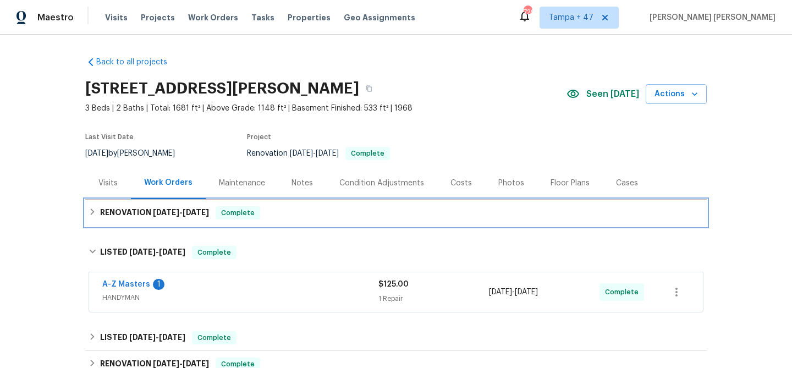
click at [290, 210] on div "RENOVATION 8/19/25 - 8/22/25 Complete" at bounding box center [396, 212] width 615 height 13
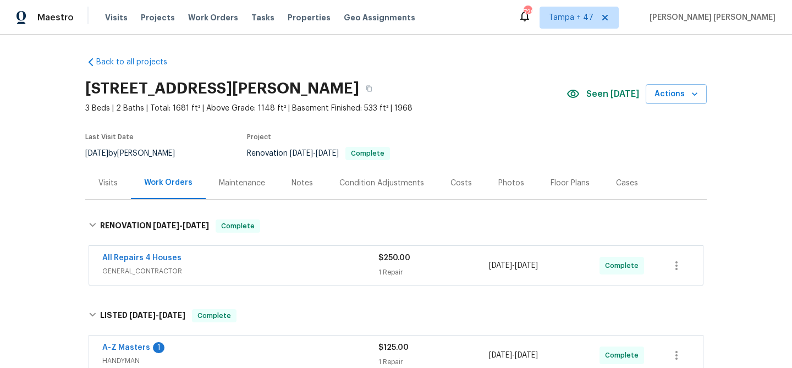
click at [317, 264] on div "All Repairs 4 Houses" at bounding box center [240, 259] width 276 height 13
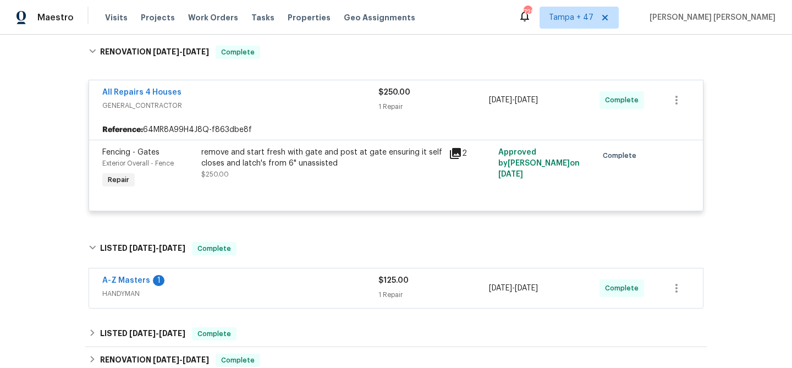
scroll to position [188, 0]
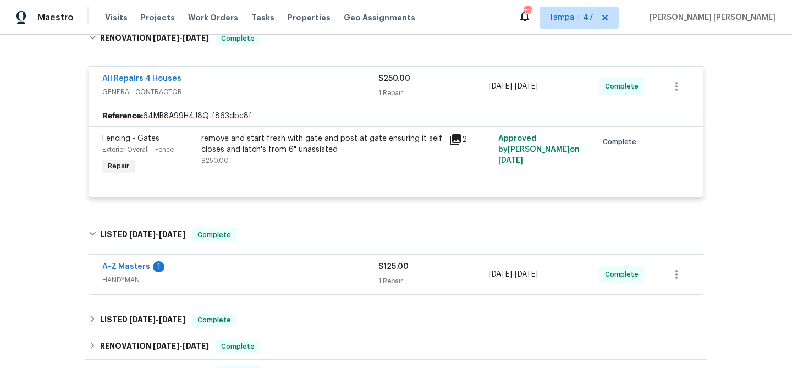
click at [324, 270] on div "A-Z Masters 1" at bounding box center [240, 267] width 276 height 13
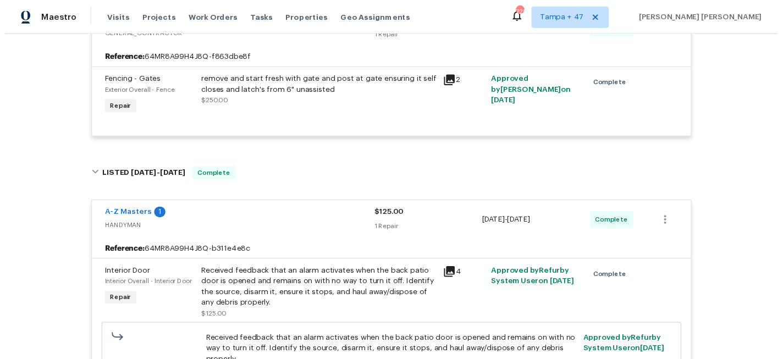
scroll to position [288, 0]
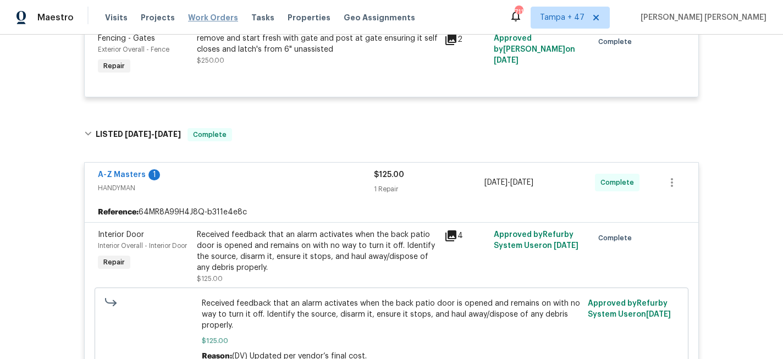
click at [206, 13] on span "Work Orders" at bounding box center [213, 17] width 50 height 11
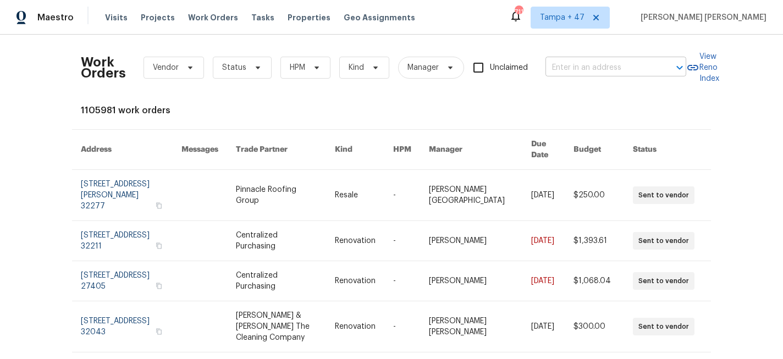
click at [615, 68] on input "text" at bounding box center [601, 67] width 110 height 17
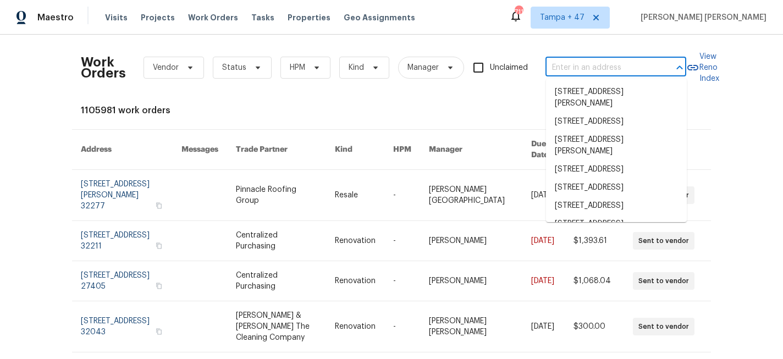
paste input "1413 Chamblee Rd, Zebulon, NC 27597"
type input "1413 Chamblee Rd, Zebulon, NC 27597"
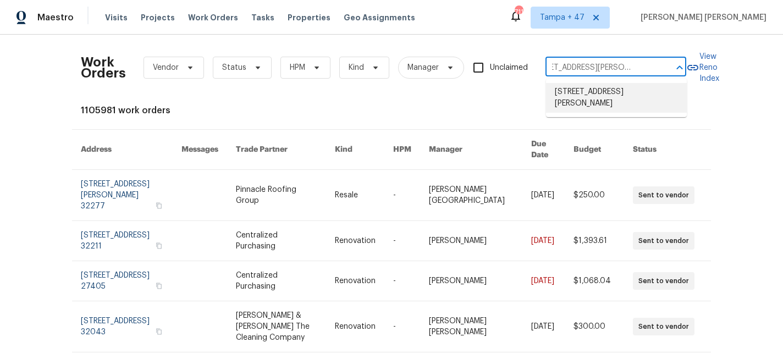
click at [605, 97] on li "1413 Chamblee Rd, Zebulon, NC 27597" at bounding box center [616, 98] width 141 height 30
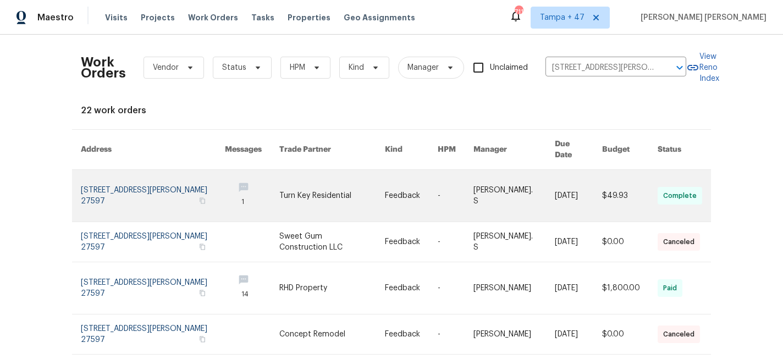
click at [570, 185] on link at bounding box center [578, 196] width 47 height 52
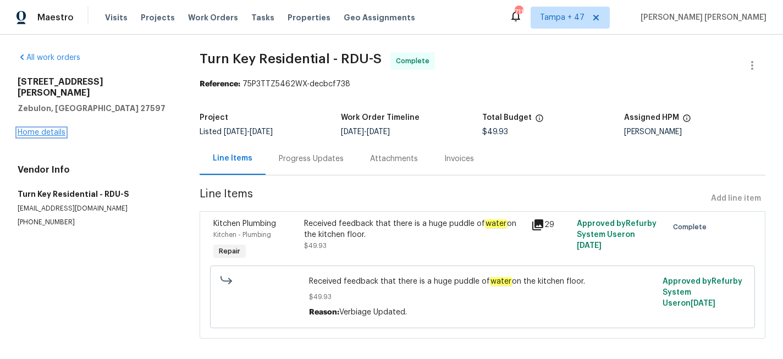
click at [57, 129] on link "Home details" at bounding box center [42, 133] width 48 height 8
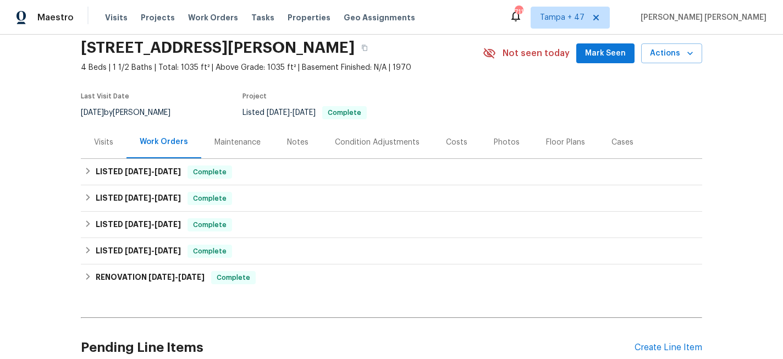
scroll to position [42, 0]
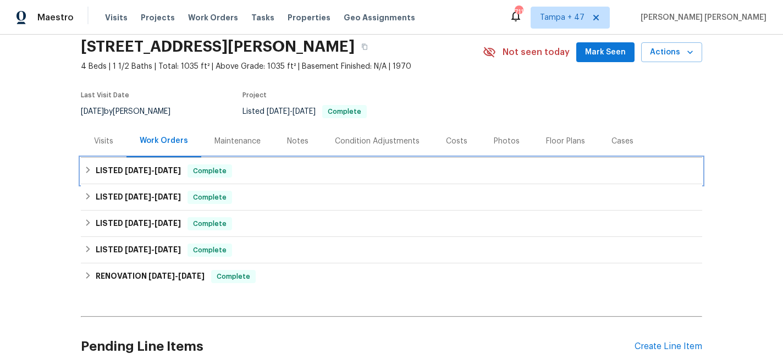
click at [268, 169] on div "LISTED 8/28/25 - 9/3/25 Complete" at bounding box center [391, 171] width 615 height 13
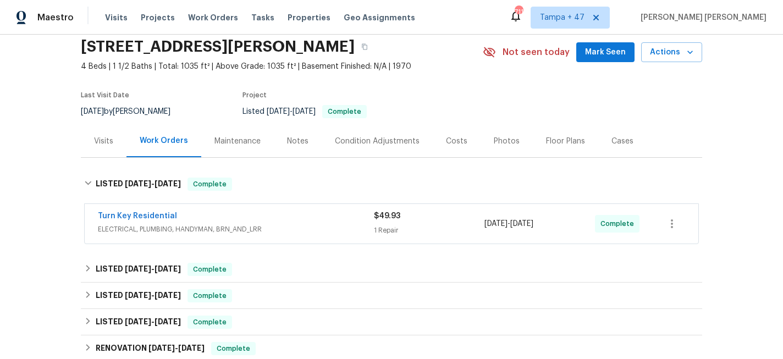
click at [308, 223] on div "Turn Key Residential" at bounding box center [236, 217] width 276 height 13
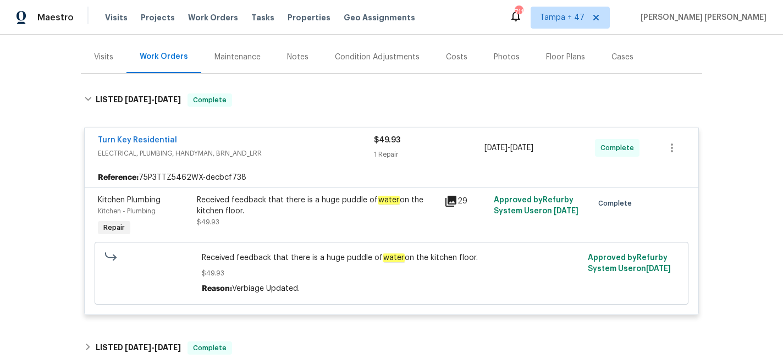
scroll to position [125, 0]
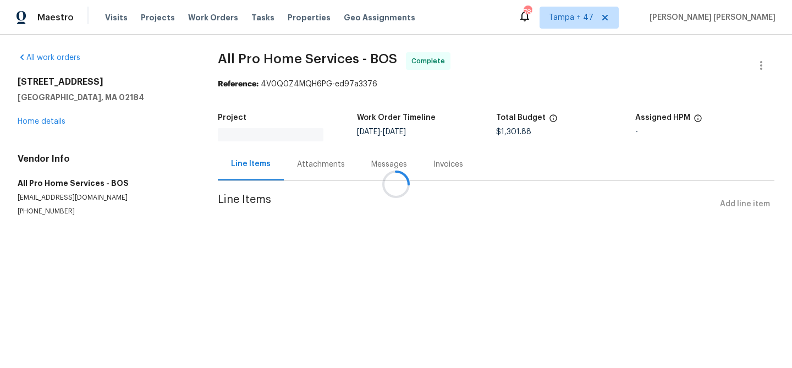
click at [371, 159] on div "Messages" at bounding box center [389, 164] width 36 height 11
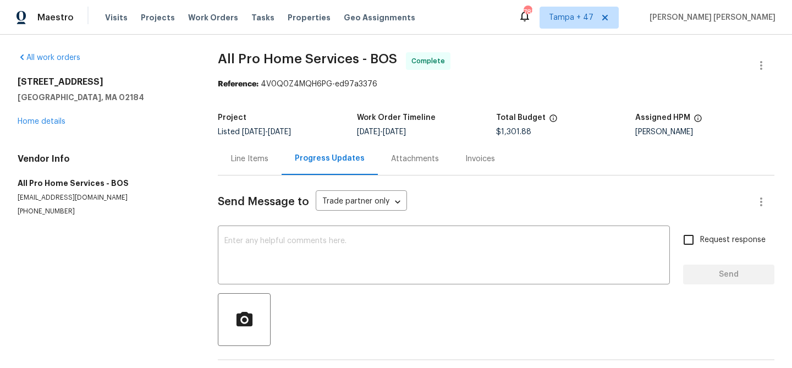
click at [254, 158] on div "Line Items" at bounding box center [249, 159] width 37 height 11
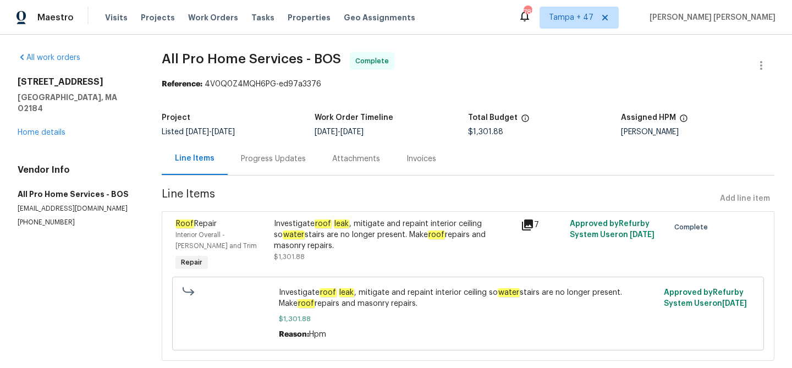
scroll to position [10, 0]
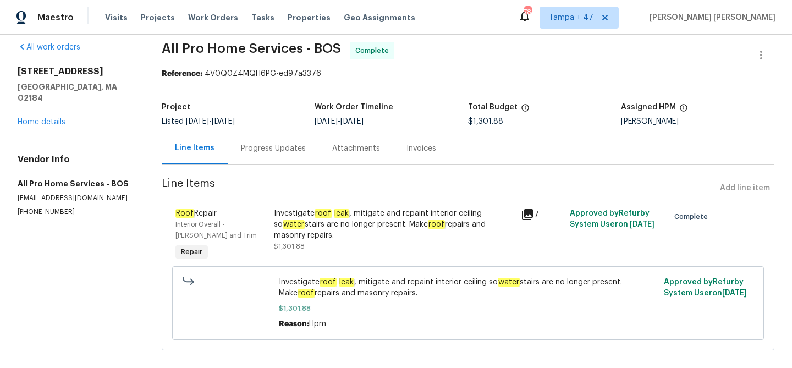
click at [414, 153] on div "Invoices" at bounding box center [422, 148] width 30 height 11
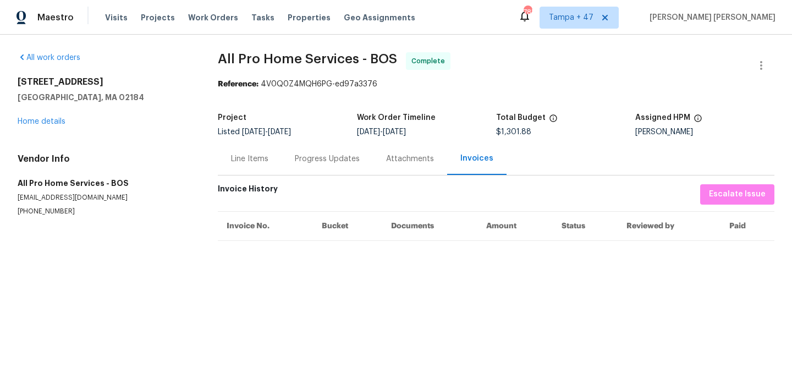
click at [390, 160] on div "Attachments" at bounding box center [410, 159] width 48 height 11
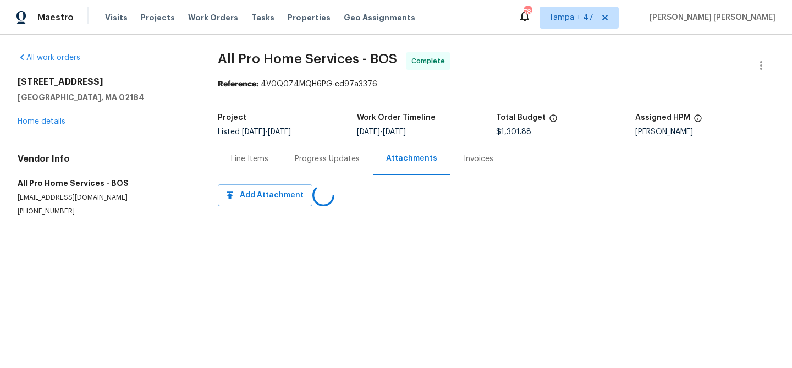
click at [327, 162] on div "Progress Updates" at bounding box center [327, 159] width 65 height 11
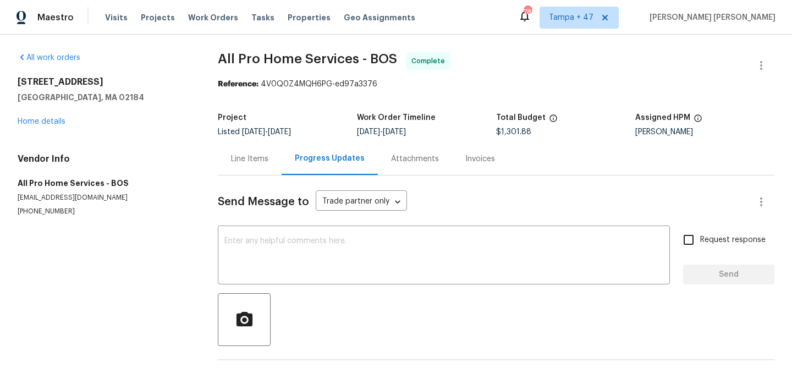
click at [251, 162] on div "Line Items" at bounding box center [249, 159] width 37 height 11
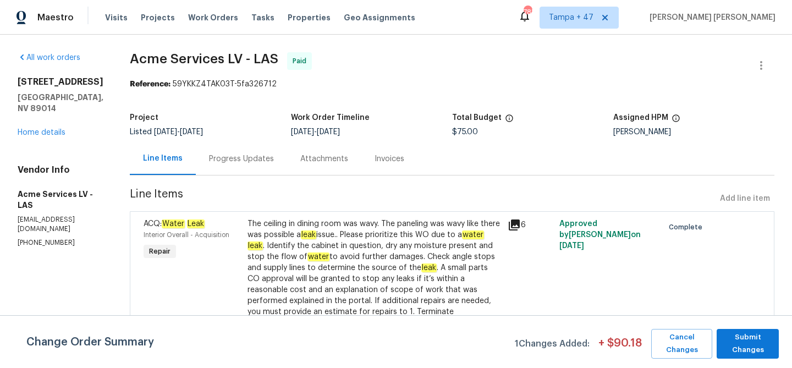
click at [232, 166] on div "Progress Updates" at bounding box center [241, 158] width 91 height 32
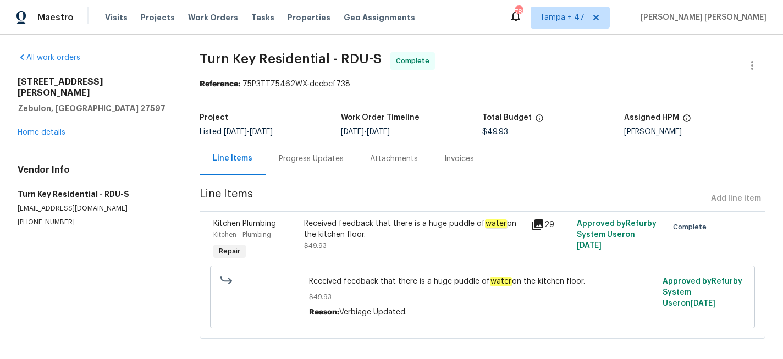
click at [300, 169] on div "Progress Updates" at bounding box center [311, 158] width 91 height 32
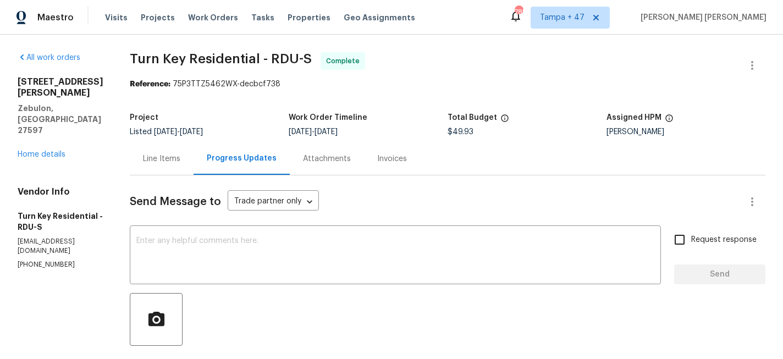
click at [180, 157] on div "Line Items" at bounding box center [161, 159] width 37 height 11
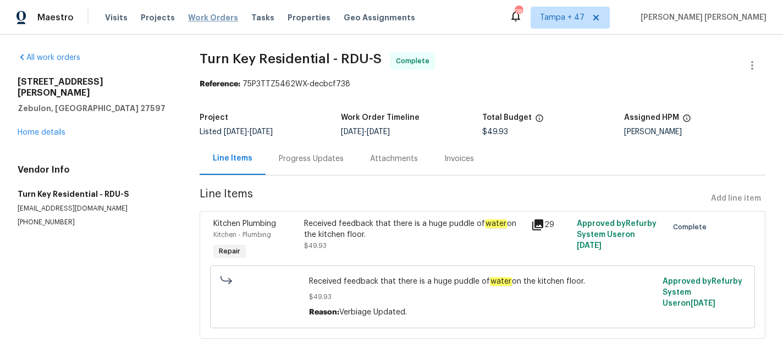
click at [212, 19] on span "Work Orders" at bounding box center [213, 17] width 50 height 11
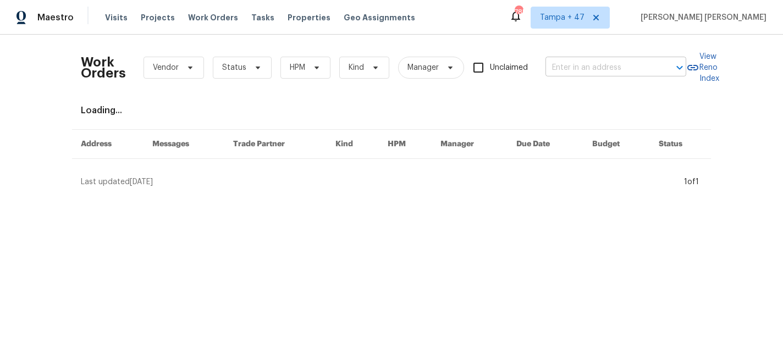
click at [577, 66] on input "text" at bounding box center [601, 67] width 110 height 17
paste input "[URL][DOMAIN_NAME]"
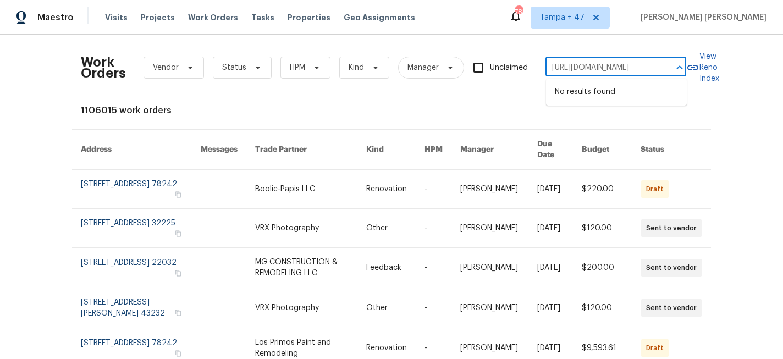
type input "[URL][DOMAIN_NAME]"
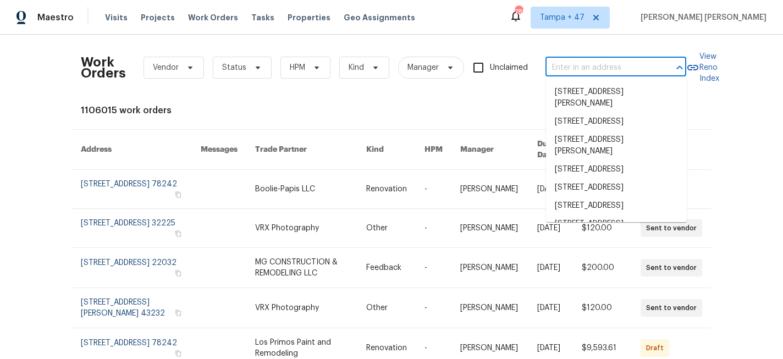
paste input "[STREET_ADDRESS][PERSON_NAME]"
type input "[STREET_ADDRESS][PERSON_NAME]"
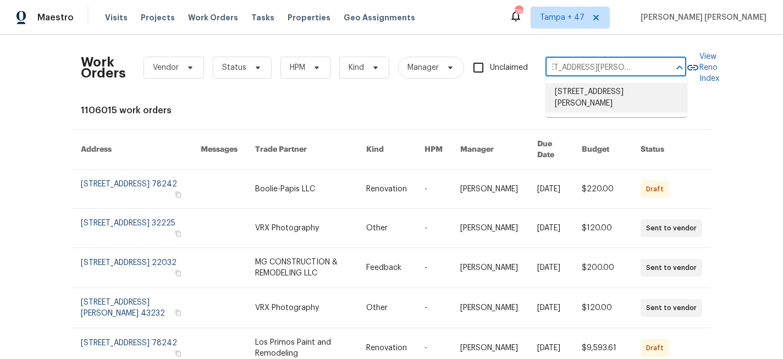
click at [627, 103] on li "[STREET_ADDRESS][PERSON_NAME]" at bounding box center [616, 98] width 141 height 30
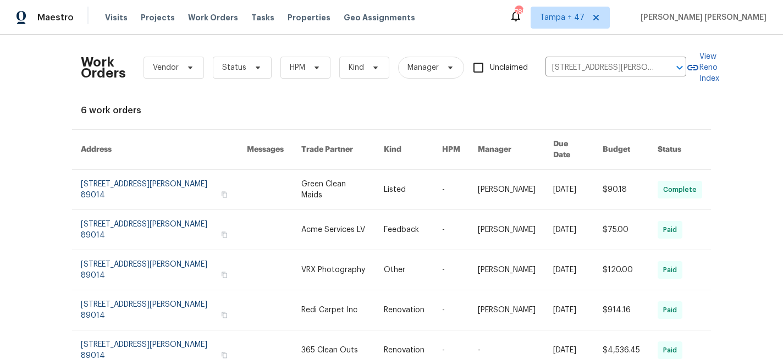
click at [607, 191] on link at bounding box center [630, 190] width 55 height 40
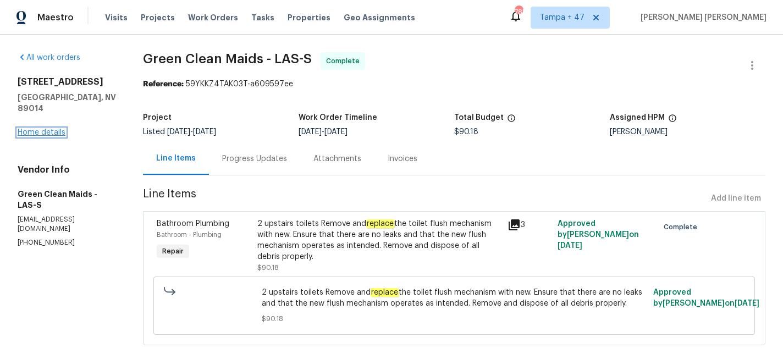
click at [46, 129] on link "Home details" at bounding box center [42, 133] width 48 height 8
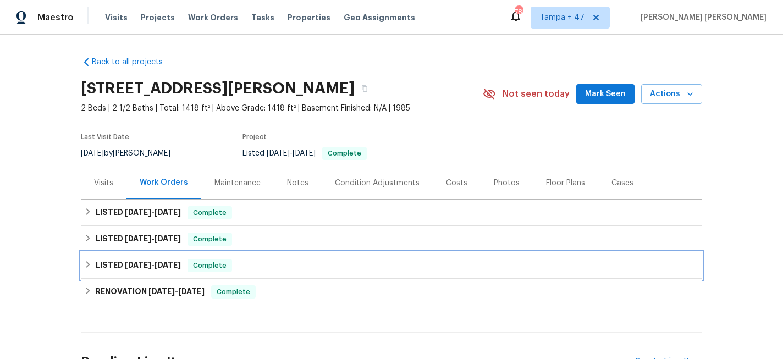
click at [189, 261] on div "LISTED [DATE] - [DATE] Complete" at bounding box center [391, 265] width 615 height 13
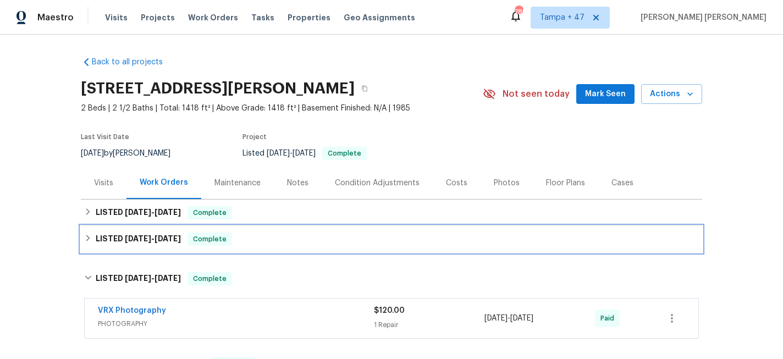
click at [210, 241] on span "Complete" at bounding box center [210, 239] width 42 height 11
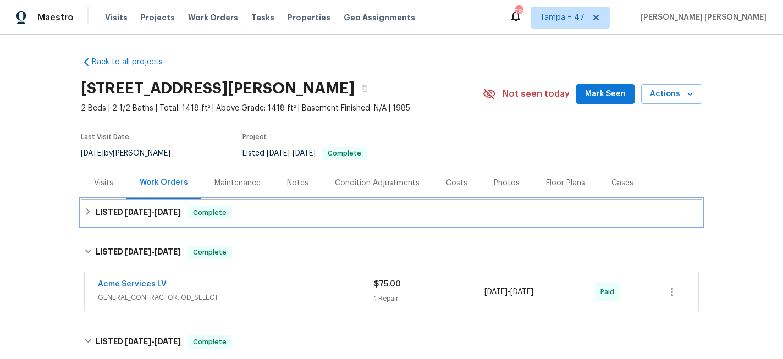
click at [235, 220] on div "LISTED [DATE] - [DATE] Complete" at bounding box center [392, 213] width 622 height 26
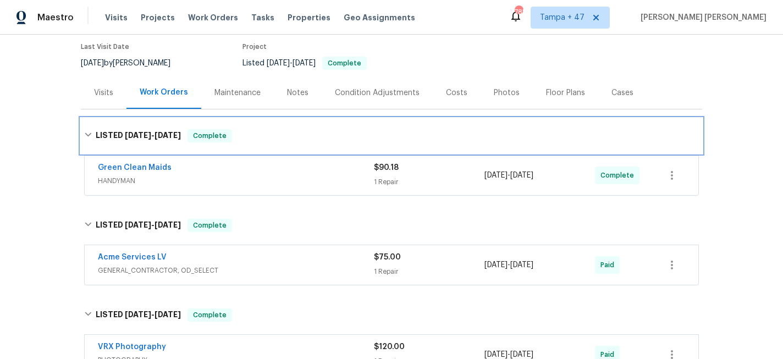
scroll to position [100, 0]
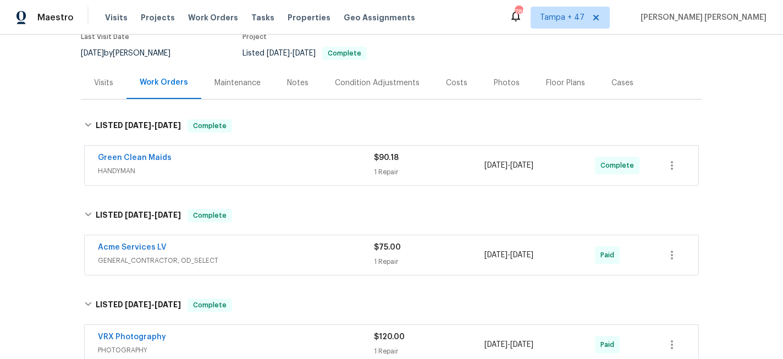
click at [264, 269] on div "Acme Services LV GENERAL_CONTRACTOR, OD_SELECT $75.00 1 Repair [DATE] - [DATE] …" at bounding box center [392, 255] width 614 height 40
click at [317, 239] on div "Acme Services LV GENERAL_CONTRACTOR, OD_SELECT $75.00 1 Repair [DATE] - [DATE] …" at bounding box center [392, 255] width 614 height 40
click at [342, 172] on span "HANDYMAN" at bounding box center [236, 171] width 276 height 11
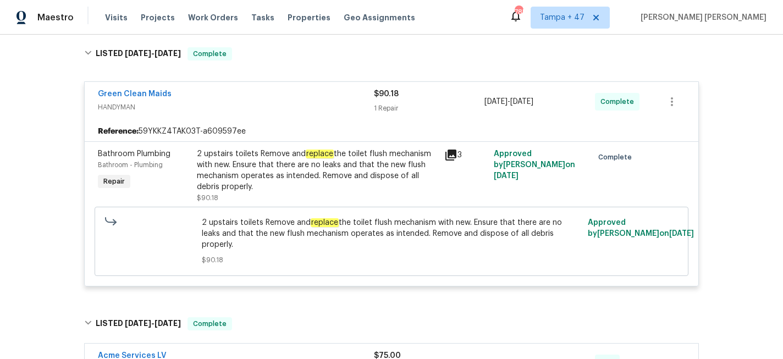
scroll to position [215, 0]
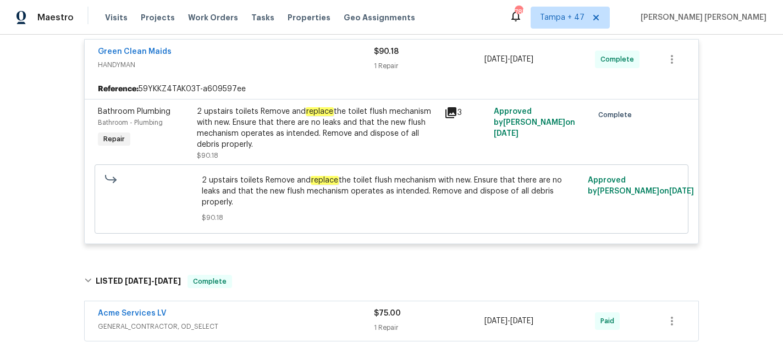
click at [354, 308] on div "Acme Services LV" at bounding box center [236, 314] width 276 height 13
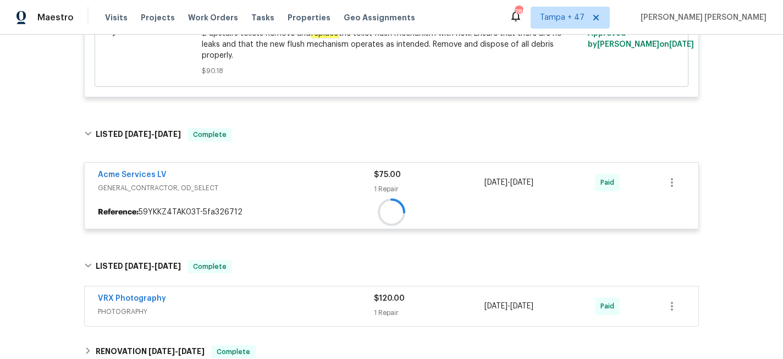
scroll to position [409, 0]
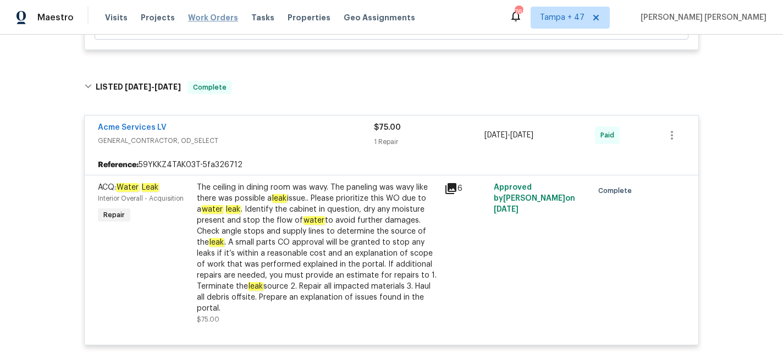
click at [212, 21] on span "Work Orders" at bounding box center [213, 17] width 50 height 11
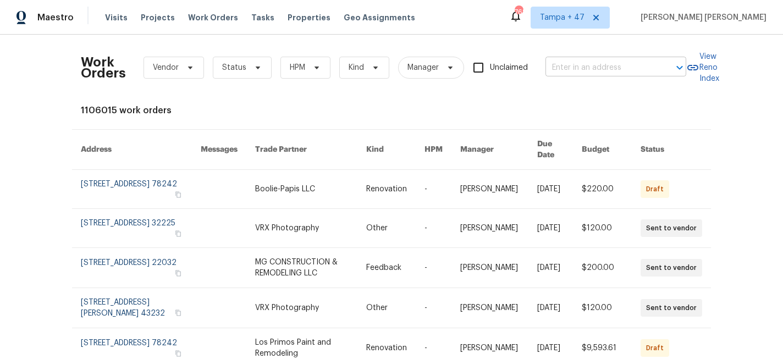
click at [590, 70] on input "text" at bounding box center [601, 67] width 110 height 17
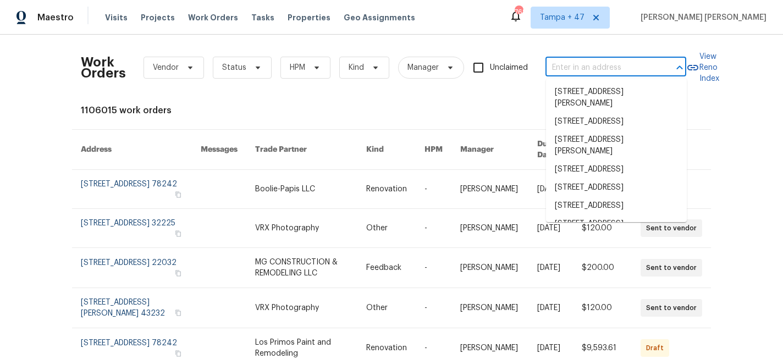
paste input "[STREET_ADDRESS]"
type input "[STREET_ADDRESS]"
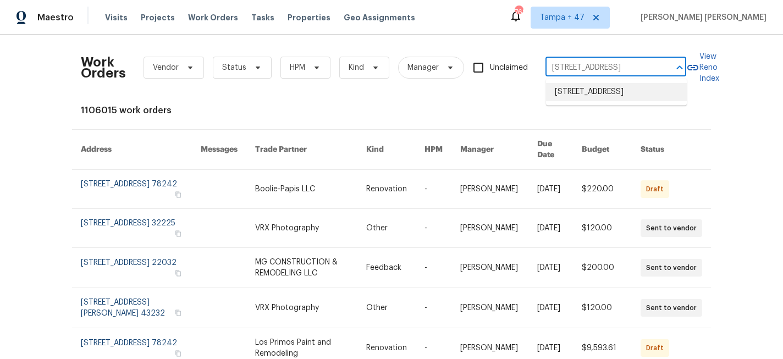
click at [595, 86] on li "[STREET_ADDRESS]" at bounding box center [616, 92] width 141 height 18
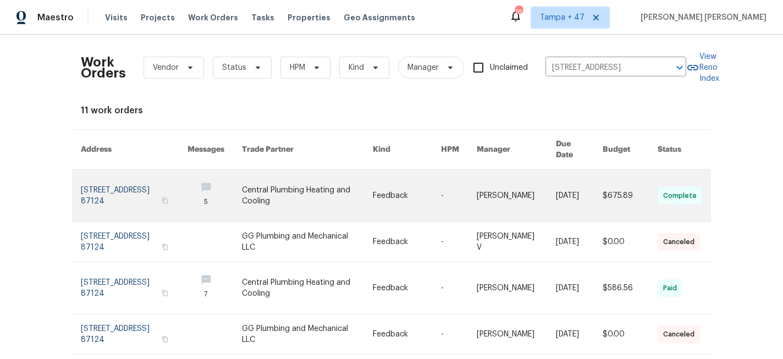
click at [357, 185] on link at bounding box center [307, 196] width 131 height 52
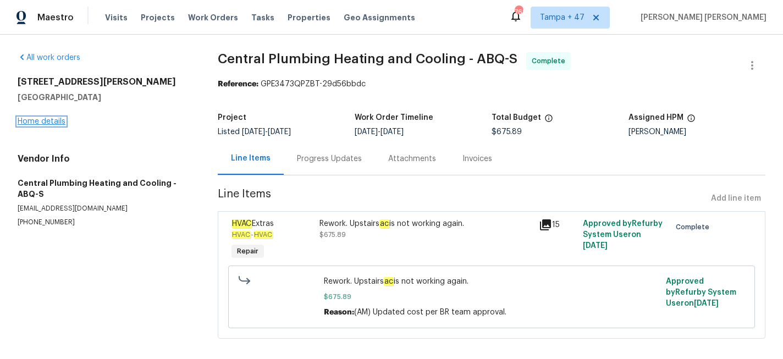
click at [52, 121] on link "Home details" at bounding box center [42, 122] width 48 height 8
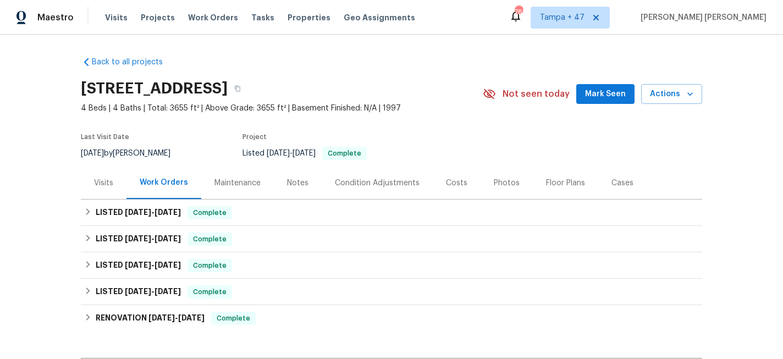
scroll to position [17, 0]
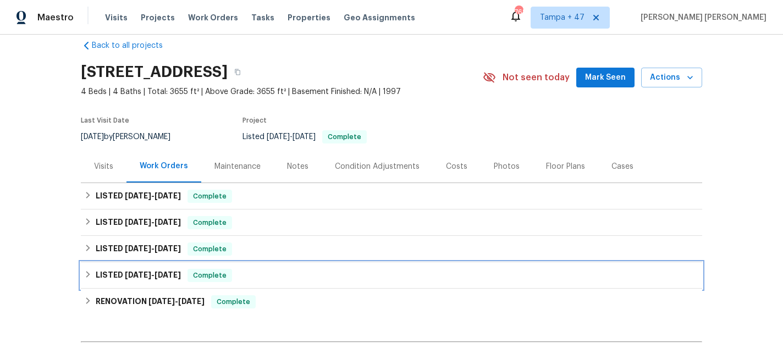
click at [231, 275] on div "LISTED [DATE] - [DATE] Complete" at bounding box center [391, 275] width 615 height 13
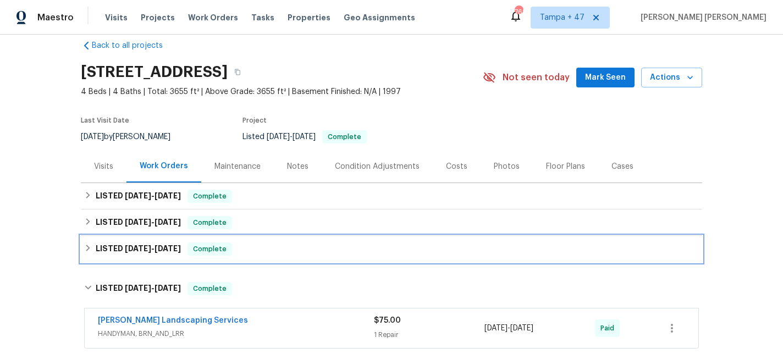
click at [250, 249] on div "LISTED [DATE] - [DATE] Complete" at bounding box center [391, 249] width 615 height 13
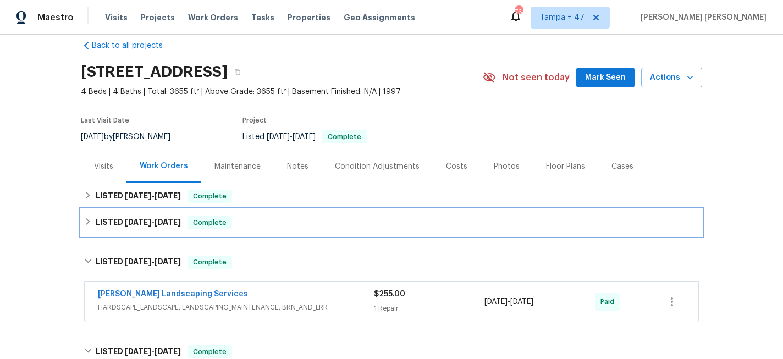
click at [267, 226] on div "LISTED [DATE] - [DATE] Complete" at bounding box center [391, 222] width 615 height 13
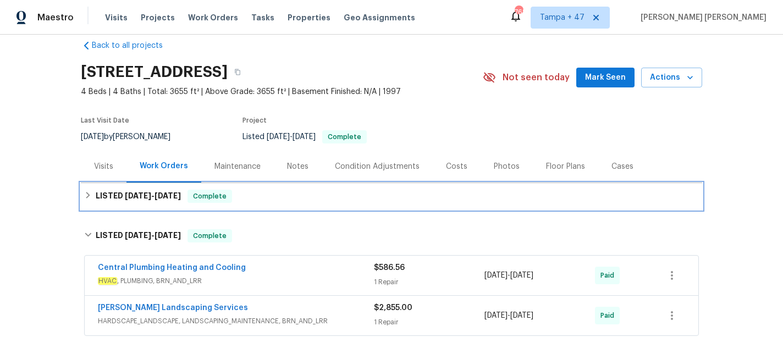
click at [292, 199] on div "LISTED [DATE] - [DATE] Complete" at bounding box center [391, 196] width 615 height 13
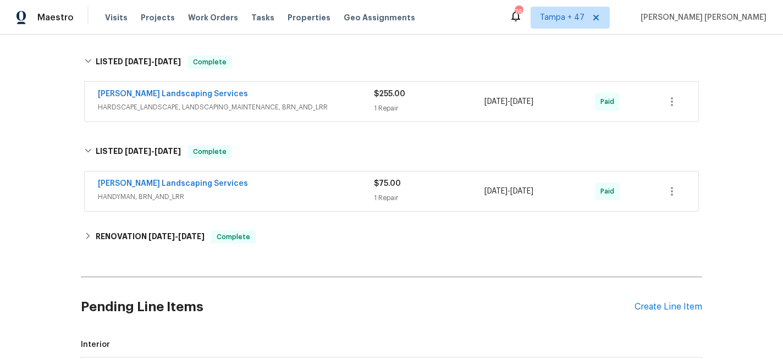
scroll to position [385, 0]
click at [316, 184] on div "[PERSON_NAME] Landscaping Services" at bounding box center [236, 183] width 276 height 13
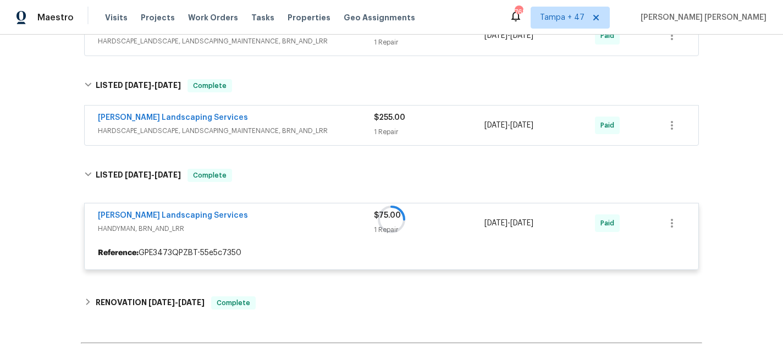
click at [338, 140] on div "[PERSON_NAME] Landscaping Services HARDSCAPE_LANDSCAPE, LANDSCAPING_MAINTENANCE…" at bounding box center [392, 126] width 614 height 40
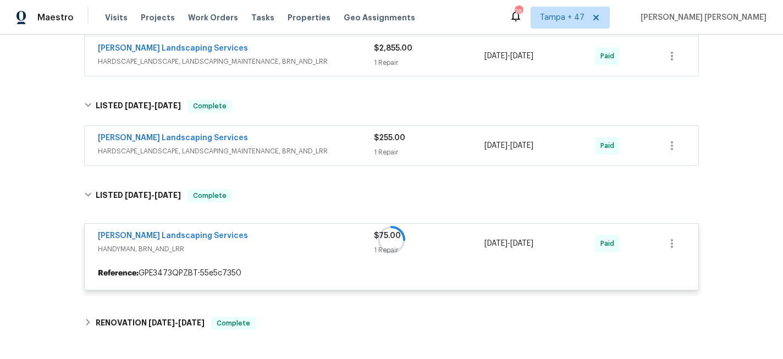
scroll to position [332, 0]
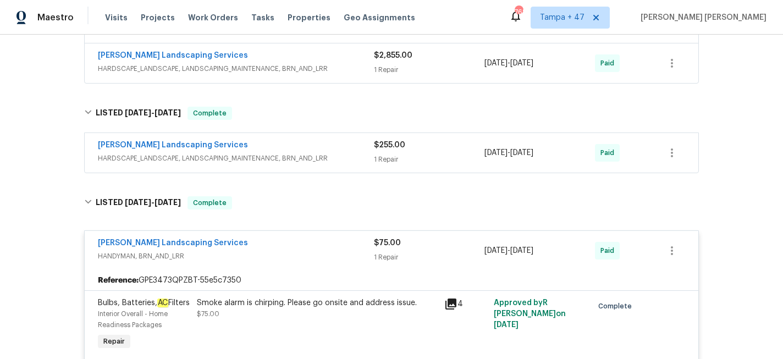
click at [353, 151] on div "[PERSON_NAME] Landscaping Services" at bounding box center [236, 146] width 276 height 13
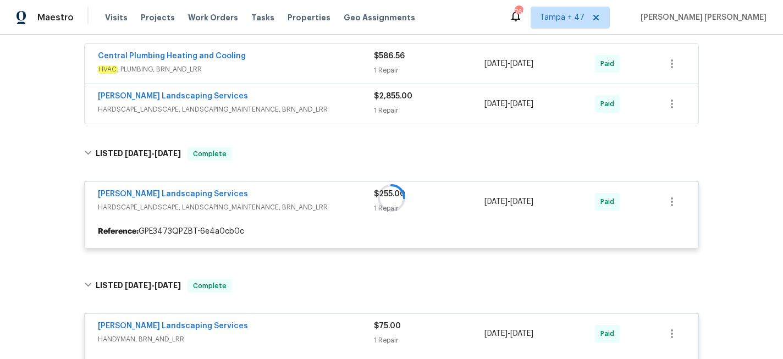
click at [362, 108] on span "HARDSCAPE_LANDSCAPE, LANDSCAPING_MAINTENANCE, BRN_AND_LRR" at bounding box center [236, 109] width 276 height 11
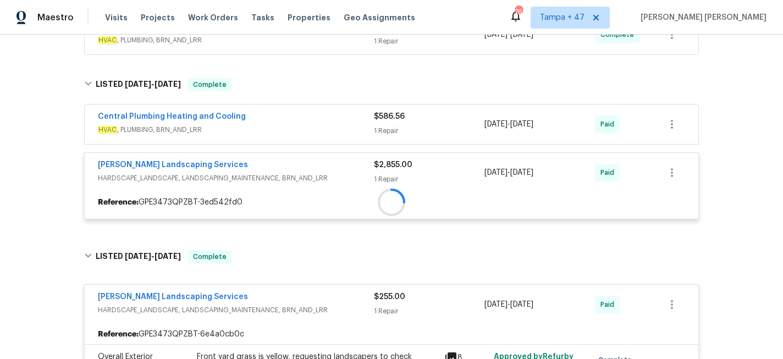
scroll to position [230, 0]
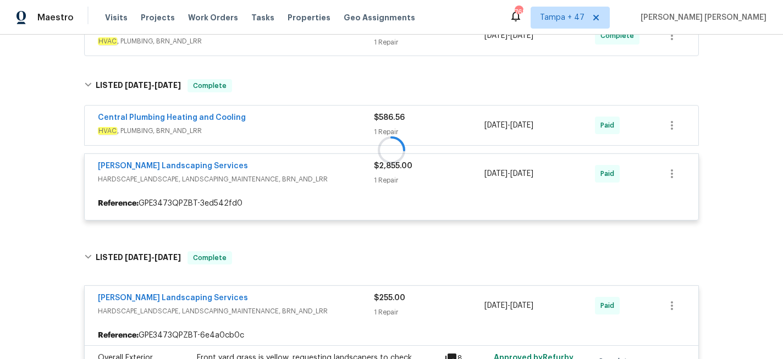
click at [359, 122] on div at bounding box center [392, 149] width 622 height 163
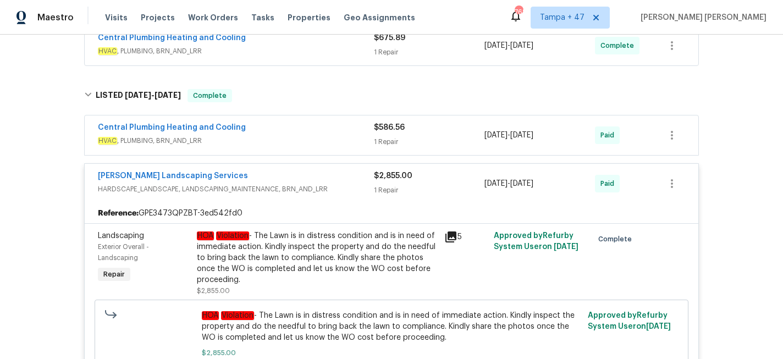
click at [357, 128] on div "Central Plumbing Heating and Cooling" at bounding box center [236, 128] width 276 height 13
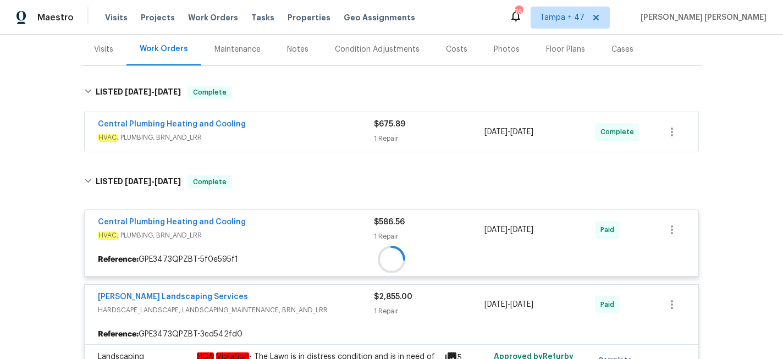
scroll to position [112, 0]
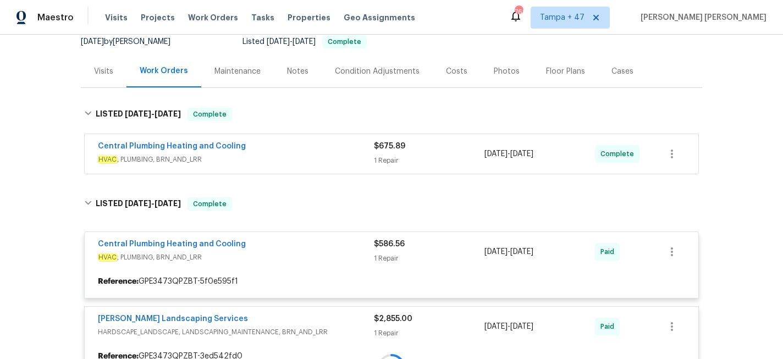
click at [358, 147] on div "Central Plumbing Heating and Cooling" at bounding box center [236, 147] width 276 height 13
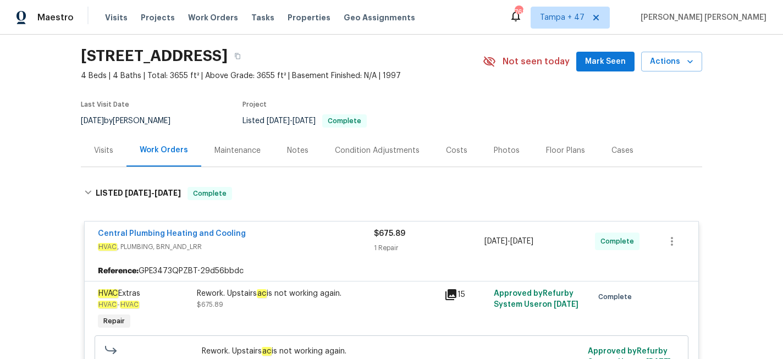
scroll to position [0, 0]
